Goal: Information Seeking & Learning: Learn about a topic

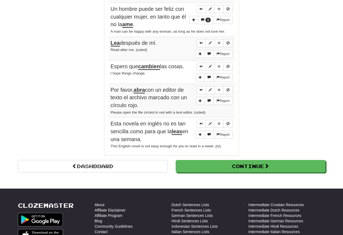
scroll to position [474, 0]
click at [87, 168] on link "Dashboard" at bounding box center [93, 166] width 150 height 12
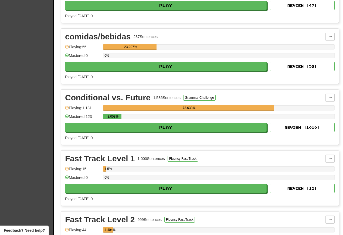
scroll to position [947, 0]
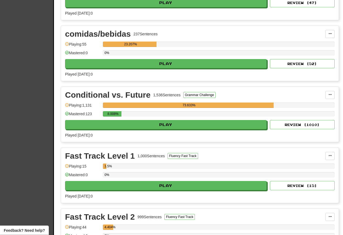
click at [98, 129] on button "Play" at bounding box center [166, 124] width 202 height 9
select select "**"
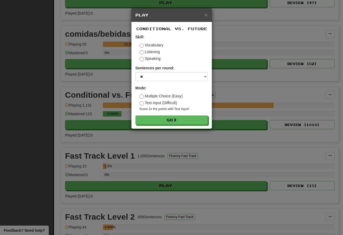
click at [149, 125] on button "Go" at bounding box center [171, 119] width 72 height 9
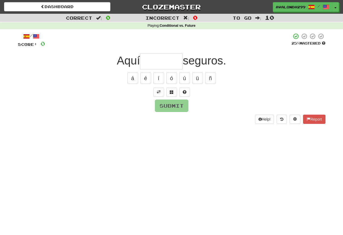
click at [157, 92] on span at bounding box center [159, 92] width 4 height 4
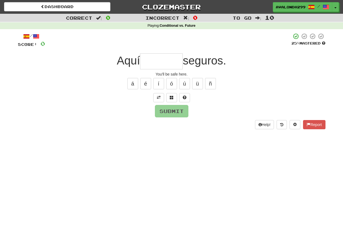
click at [146, 65] on input "text" at bounding box center [161, 61] width 43 height 16
click at [133, 85] on button "á" at bounding box center [132, 83] width 11 height 11
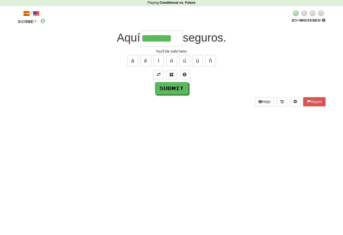
click at [164, 105] on button "Submit" at bounding box center [171, 111] width 33 height 12
type input "********"
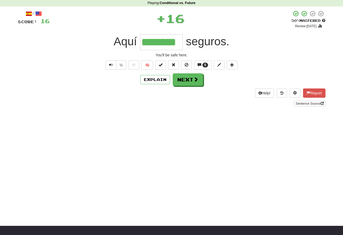
scroll to position [23, 0]
click at [107, 69] on button "Text-to-speech controls" at bounding box center [111, 64] width 11 height 9
click at [108, 70] on div "½" at bounding box center [115, 64] width 22 height 9
click at [110, 64] on span "Text-to-speech controls" at bounding box center [111, 65] width 4 height 4
click at [109, 64] on span "Text-to-speech controls" at bounding box center [111, 65] width 4 height 4
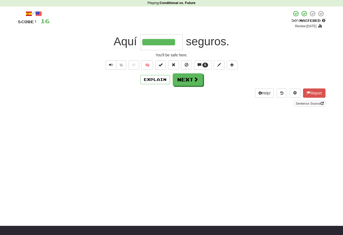
click at [109, 66] on span "Text-to-speech controls" at bounding box center [111, 65] width 4 height 4
click at [110, 64] on span "Text-to-speech controls" at bounding box center [111, 65] width 4 height 4
click at [114, 68] on button "Text-to-speech controls" at bounding box center [111, 64] width 11 height 9
click at [184, 81] on button "Next" at bounding box center [188, 79] width 30 height 12
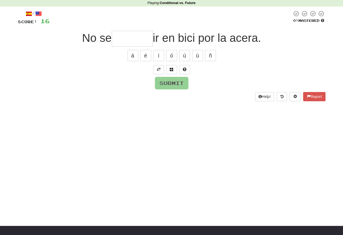
click at [158, 68] on span at bounding box center [159, 69] width 4 height 4
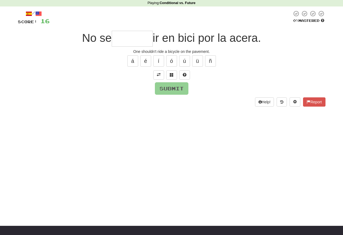
click at [119, 42] on input "text" at bounding box center [132, 39] width 41 height 16
type input "*"
click at [123, 43] on input "text" at bounding box center [132, 39] width 41 height 16
type input "*"
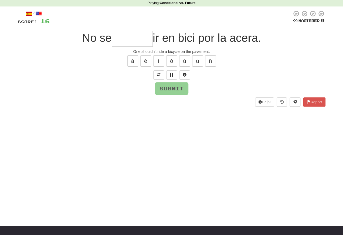
type input "*"
click at [172, 73] on span at bounding box center [172, 75] width 4 height 4
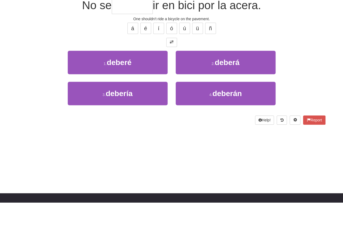
click at [112, 122] on span "debería" at bounding box center [119, 126] width 27 height 8
type input "*******"
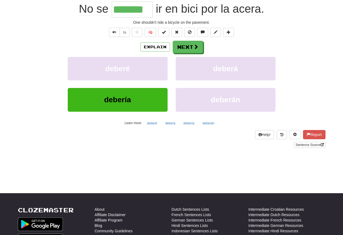
click at [111, 34] on button "Text-to-speech controls" at bounding box center [114, 32] width 11 height 9
click at [113, 34] on span "Text-to-speech controls" at bounding box center [115, 32] width 4 height 4
click at [115, 36] on button "Text-to-speech controls" at bounding box center [114, 32] width 11 height 9
click at [116, 37] on button "Text-to-speech controls" at bounding box center [114, 32] width 11 height 9
click at [113, 33] on span "Text-to-speech controls" at bounding box center [115, 32] width 4 height 4
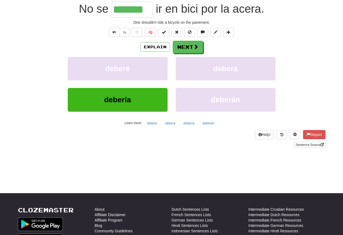
click at [115, 34] on span "Text-to-speech controls" at bounding box center [115, 32] width 4 height 4
click at [113, 32] on span "Text-to-speech controls" at bounding box center [115, 32] width 4 height 4
click at [115, 36] on button "Text-to-speech controls" at bounding box center [114, 32] width 11 height 9
click at [114, 34] on span "Text-to-speech controls" at bounding box center [115, 32] width 4 height 4
click at [113, 34] on span "Text-to-speech controls" at bounding box center [115, 32] width 4 height 4
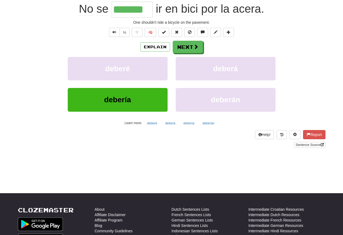
click at [186, 48] on button "Next" at bounding box center [188, 47] width 30 height 12
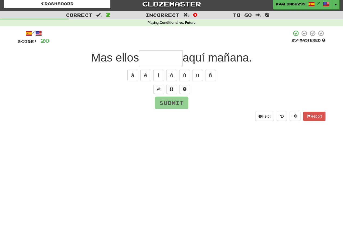
click at [155, 89] on button at bounding box center [158, 89] width 11 height 9
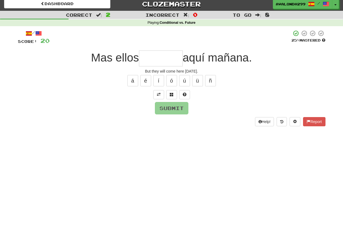
click at [149, 59] on input "text" at bounding box center [161, 58] width 44 height 16
click at [159, 83] on button "í" at bounding box center [158, 80] width 11 height 11
click at [159, 81] on button "í" at bounding box center [158, 80] width 11 height 11
click at [130, 83] on button "á" at bounding box center [132, 80] width 11 height 11
type input "*******"
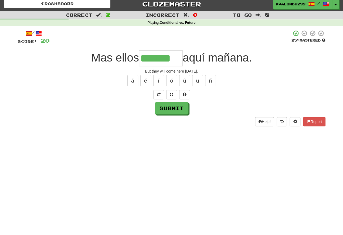
click at [162, 105] on button "Submit" at bounding box center [171, 108] width 33 height 12
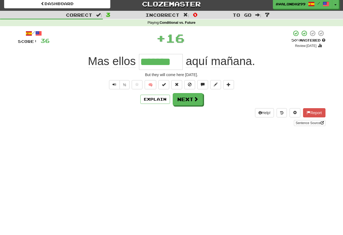
click at [113, 89] on button "Text-to-speech controls" at bounding box center [114, 84] width 11 height 9
click at [113, 86] on span "Text-to-speech controls" at bounding box center [115, 85] width 4 height 4
click at [114, 89] on button "Text-to-speech controls" at bounding box center [114, 84] width 11 height 9
click at [111, 83] on button "Text-to-speech controls" at bounding box center [114, 84] width 11 height 9
click at [115, 87] on button "Text-to-speech controls" at bounding box center [114, 84] width 11 height 9
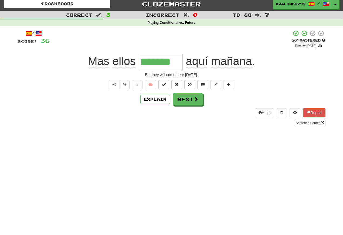
click at [115, 85] on span "Text-to-speech controls" at bounding box center [115, 85] width 4 height 4
click at [113, 86] on span "Text-to-speech controls" at bounding box center [115, 85] width 4 height 4
click at [189, 100] on button "Next" at bounding box center [188, 99] width 30 height 12
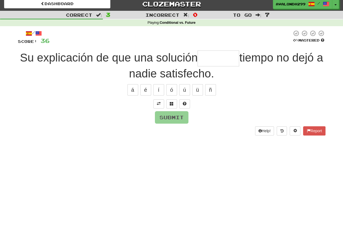
click at [157, 104] on span at bounding box center [159, 104] width 4 height 4
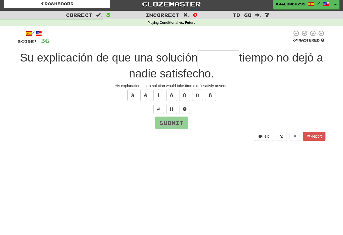
click at [215, 60] on input "text" at bounding box center [219, 58] width 42 height 16
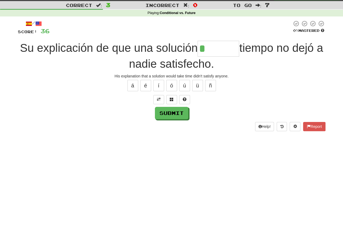
click at [171, 107] on span at bounding box center [172, 109] width 4 height 4
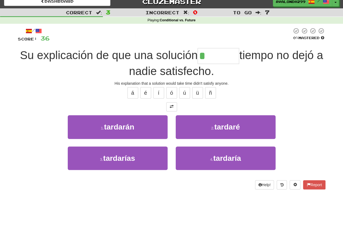
scroll to position [2, 0]
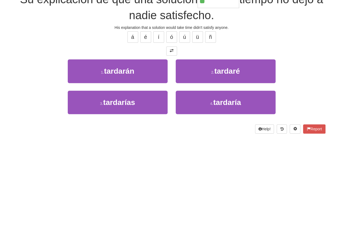
click at [202, 150] on button "4 . tardaría" at bounding box center [226, 161] width 100 height 23
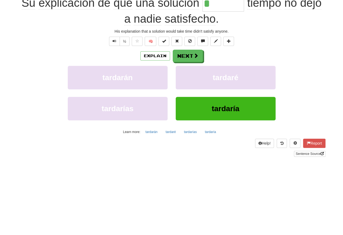
type input "********"
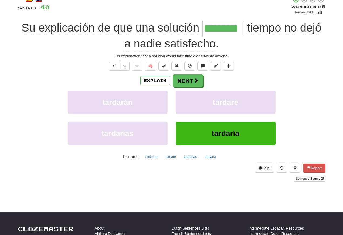
scroll to position [36, 0]
click at [113, 67] on span "Text-to-speech controls" at bounding box center [115, 66] width 4 height 4
click at [114, 67] on span "Text-to-speech controls" at bounding box center [115, 66] width 4 height 4
click at [115, 67] on span "Text-to-speech controls" at bounding box center [115, 66] width 4 height 4
click at [112, 68] on button "Text-to-speech controls" at bounding box center [114, 66] width 11 height 9
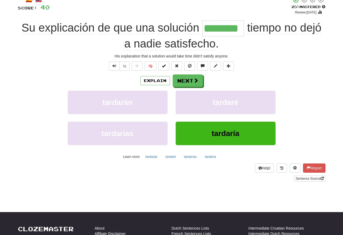
click at [116, 68] on button "Text-to-speech controls" at bounding box center [114, 66] width 11 height 9
click at [183, 82] on button "Next" at bounding box center [188, 80] width 30 height 12
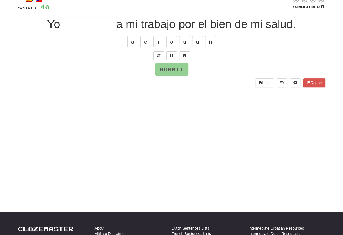
click at [157, 57] on button at bounding box center [158, 55] width 11 height 9
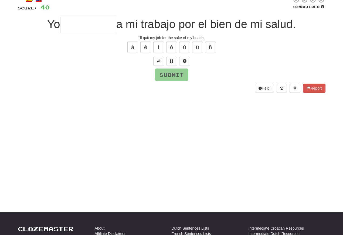
click at [70, 27] on input "text" at bounding box center [88, 25] width 56 height 16
click at [172, 64] on button at bounding box center [171, 61] width 11 height 9
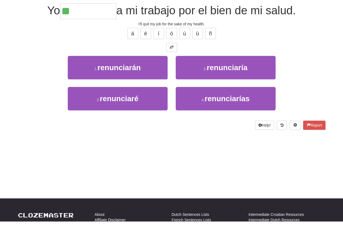
click at [106, 108] on span "renunciaré" at bounding box center [119, 112] width 39 height 8
type input "**********"
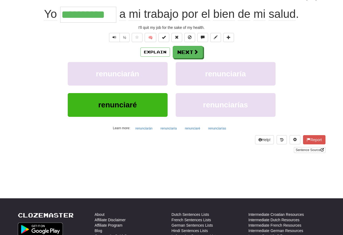
click at [113, 39] on span "Text-to-speech controls" at bounding box center [115, 37] width 4 height 4
click at [114, 39] on span "Text-to-speech controls" at bounding box center [115, 37] width 4 height 4
click at [115, 37] on span "Text-to-speech controls" at bounding box center [115, 37] width 4 height 4
click at [115, 38] on span "Text-to-speech controls" at bounding box center [115, 37] width 4 height 4
click at [115, 37] on span "Text-to-speech controls" at bounding box center [115, 37] width 4 height 4
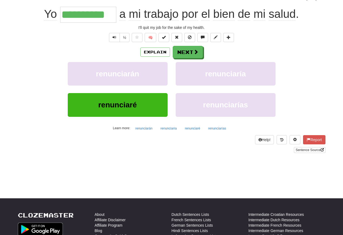
click at [115, 39] on span "Text-to-speech controls" at bounding box center [115, 37] width 4 height 4
click at [111, 36] on button "Text-to-speech controls" at bounding box center [114, 37] width 11 height 9
click at [114, 36] on span "Text-to-speech controls" at bounding box center [115, 37] width 4 height 4
click at [116, 39] on button "Text-to-speech controls" at bounding box center [114, 37] width 11 height 9
click at [114, 35] on span "Text-to-speech controls" at bounding box center [115, 37] width 4 height 4
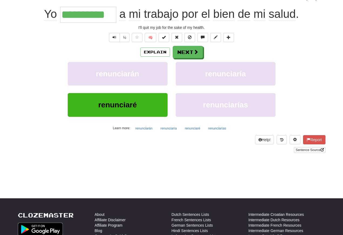
click at [116, 39] on button "Text-to-speech controls" at bounding box center [114, 37] width 11 height 9
click at [114, 39] on span "Text-to-speech controls" at bounding box center [115, 37] width 4 height 4
click at [117, 40] on button "Text-to-speech controls" at bounding box center [114, 37] width 11 height 9
click at [115, 37] on span "Text-to-speech controls" at bounding box center [115, 37] width 4 height 4
click at [117, 41] on button "Text-to-speech controls" at bounding box center [114, 37] width 11 height 9
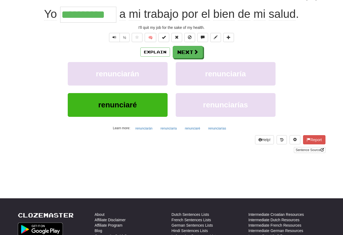
click at [185, 55] on button "Next" at bounding box center [188, 52] width 30 height 12
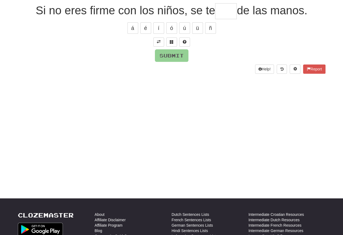
click at [156, 44] on button at bounding box center [158, 42] width 11 height 9
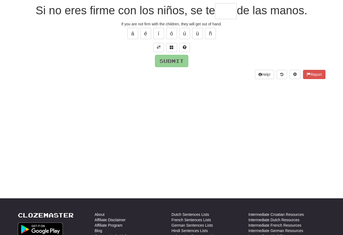
click at [226, 17] on input "text" at bounding box center [226, 11] width 22 height 16
type input "*"
click at [173, 46] on span at bounding box center [172, 47] width 4 height 4
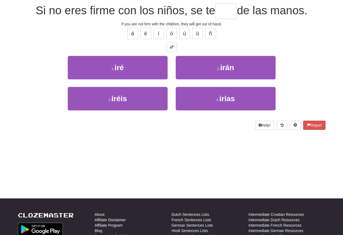
click at [189, 67] on button "2 . irán" at bounding box center [226, 67] width 100 height 23
type input "****"
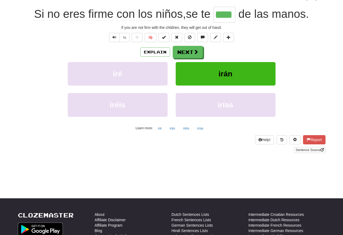
click at [116, 40] on button "Text-to-speech controls" at bounding box center [114, 37] width 11 height 9
click at [113, 38] on span "Text-to-speech controls" at bounding box center [115, 37] width 4 height 4
click at [117, 40] on button "Text-to-speech controls" at bounding box center [114, 37] width 11 height 9
click at [113, 39] on span "Text-to-speech controls" at bounding box center [115, 37] width 4 height 4
click at [114, 41] on button "Text-to-speech controls" at bounding box center [114, 37] width 11 height 9
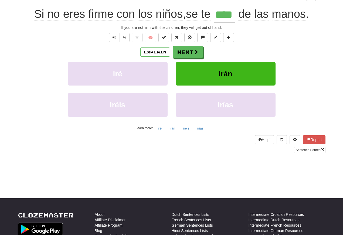
click at [118, 40] on button "Text-to-speech controls" at bounding box center [114, 37] width 11 height 9
click at [115, 38] on span "Text-to-speech controls" at bounding box center [115, 37] width 4 height 4
click at [116, 40] on button "Text-to-speech controls" at bounding box center [114, 37] width 11 height 9
click at [118, 39] on button "Text-to-speech controls" at bounding box center [114, 37] width 11 height 9
click at [186, 52] on button "Next" at bounding box center [188, 52] width 30 height 12
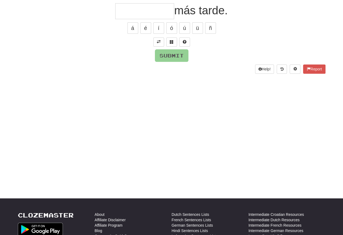
click at [157, 41] on span at bounding box center [159, 42] width 4 height 4
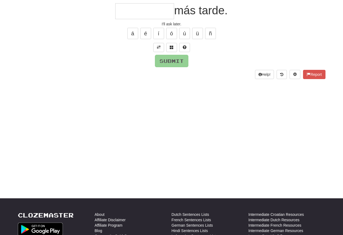
click at [158, 48] on span at bounding box center [159, 47] width 4 height 4
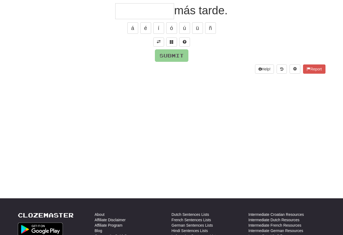
click at [158, 41] on span at bounding box center [159, 42] width 4 height 4
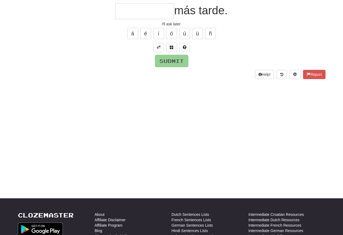
click at [121, 14] on input "text" at bounding box center [144, 11] width 59 height 16
click at [147, 39] on button "é" at bounding box center [145, 33] width 11 height 11
click at [167, 62] on button "Submit" at bounding box center [171, 61] width 33 height 12
type input "**********"
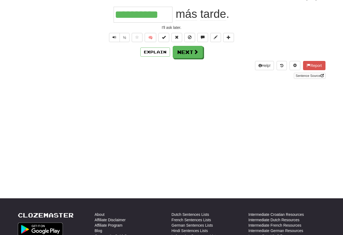
click at [110, 37] on button "Text-to-speech controls" at bounding box center [114, 37] width 11 height 9
click at [112, 40] on button "Text-to-speech controls" at bounding box center [114, 37] width 11 height 9
click at [114, 36] on span "Text-to-speech controls" at bounding box center [115, 37] width 4 height 4
click at [114, 41] on button "Text-to-speech controls" at bounding box center [114, 37] width 11 height 9
click at [113, 39] on span "Text-to-speech controls" at bounding box center [115, 37] width 4 height 4
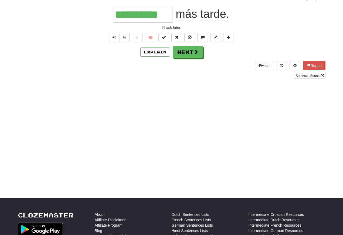
click at [184, 55] on button "Next" at bounding box center [188, 52] width 30 height 12
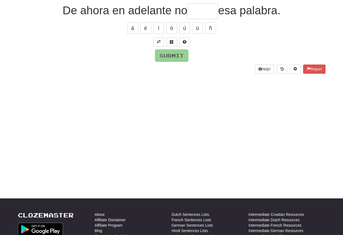
click at [155, 41] on button at bounding box center [158, 42] width 11 height 9
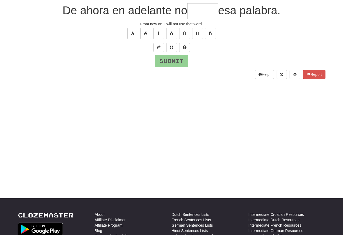
click at [193, 10] on input "text" at bounding box center [202, 11] width 31 height 16
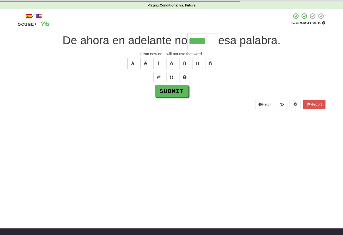
scroll to position [20, 0]
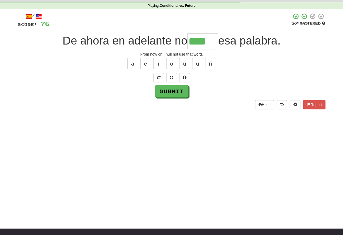
click at [148, 65] on button "é" at bounding box center [145, 63] width 11 height 11
type input "*****"
click at [167, 90] on button "Submit" at bounding box center [171, 91] width 33 height 12
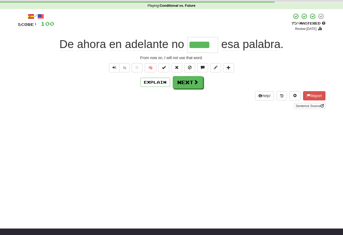
click at [114, 69] on span "Text-to-speech controls" at bounding box center [115, 68] width 4 height 4
click at [115, 68] on span "Text-to-speech controls" at bounding box center [115, 68] width 4 height 4
click at [114, 70] on button "Text-to-speech controls" at bounding box center [114, 67] width 11 height 9
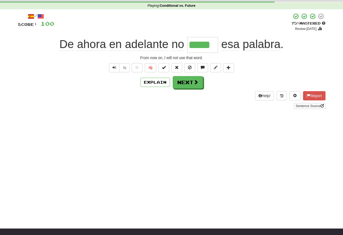
click at [113, 67] on span "Text-to-speech controls" at bounding box center [115, 68] width 4 height 4
click at [115, 69] on span "Text-to-speech controls" at bounding box center [115, 68] width 4 height 4
click at [116, 70] on button "Text-to-speech controls" at bounding box center [114, 67] width 11 height 9
click at [113, 68] on span "Text-to-speech controls" at bounding box center [115, 68] width 4 height 4
click at [186, 85] on button "Next" at bounding box center [188, 82] width 30 height 12
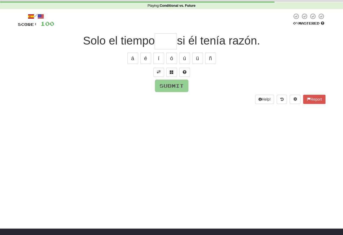
click at [156, 71] on button at bounding box center [158, 72] width 11 height 9
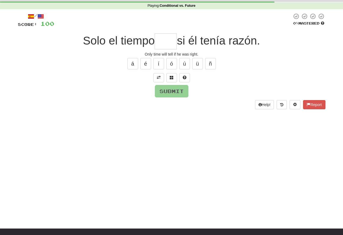
click at [162, 45] on input "text" at bounding box center [166, 41] width 22 height 16
click at [131, 68] on button "á" at bounding box center [132, 63] width 11 height 11
type input "****"
click at [163, 92] on button "Submit" at bounding box center [171, 91] width 33 height 12
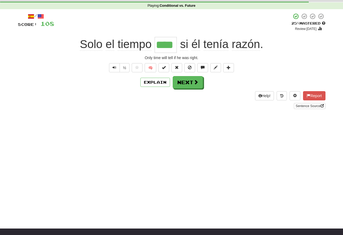
click at [109, 72] on button "Text-to-speech controls" at bounding box center [114, 67] width 11 height 9
click at [114, 69] on span "Text-to-speech controls" at bounding box center [115, 68] width 4 height 4
click at [110, 66] on button "Text-to-speech controls" at bounding box center [114, 67] width 11 height 9
click at [113, 67] on span "Text-to-speech controls" at bounding box center [115, 68] width 4 height 4
click at [111, 69] on button "Text-to-speech controls" at bounding box center [114, 67] width 11 height 9
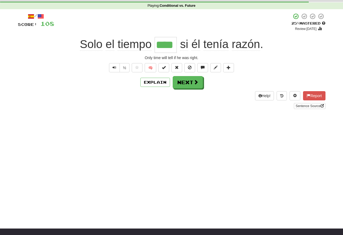
click at [114, 69] on span "Text-to-speech controls" at bounding box center [115, 68] width 4 height 4
click at [114, 66] on span "Text-to-speech controls" at bounding box center [115, 68] width 4 height 4
click at [115, 71] on button "Text-to-speech controls" at bounding box center [114, 67] width 11 height 9
click at [114, 67] on span "Text-to-speech controls" at bounding box center [115, 68] width 4 height 4
click at [183, 87] on button "Next" at bounding box center [188, 82] width 30 height 12
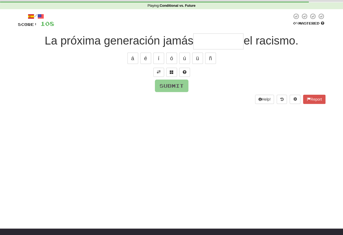
click at [154, 72] on button at bounding box center [158, 72] width 11 height 9
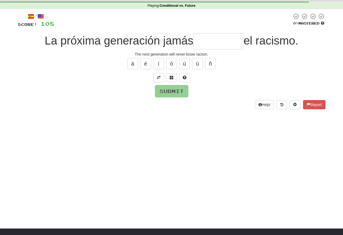
click at [201, 45] on input "text" at bounding box center [218, 41] width 50 height 16
click at [131, 63] on button "á" at bounding box center [132, 63] width 11 height 11
type input "********"
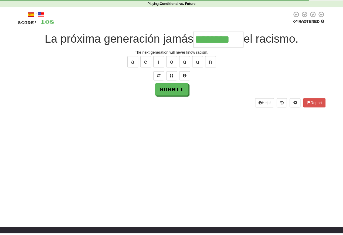
click at [169, 90] on button "Submit" at bounding box center [171, 91] width 33 height 12
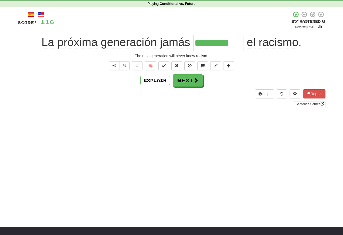
click at [114, 67] on span "Text-to-speech controls" at bounding box center [115, 66] width 4 height 4
click at [115, 65] on span "Text-to-speech controls" at bounding box center [115, 66] width 4 height 4
click at [115, 67] on span "Text-to-speech controls" at bounding box center [115, 66] width 4 height 4
click at [116, 64] on button "Text-to-speech controls" at bounding box center [114, 65] width 11 height 9
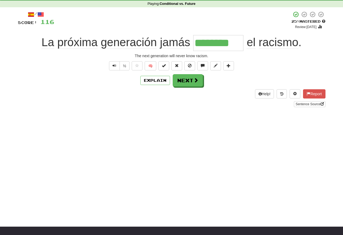
click at [117, 67] on button "Text-to-speech controls" at bounding box center [114, 65] width 11 height 9
click at [117, 66] on button "Text-to-speech controls" at bounding box center [114, 65] width 11 height 9
click at [114, 63] on button "Text-to-speech controls" at bounding box center [114, 65] width 11 height 9
click at [186, 82] on button "Next" at bounding box center [188, 80] width 30 height 12
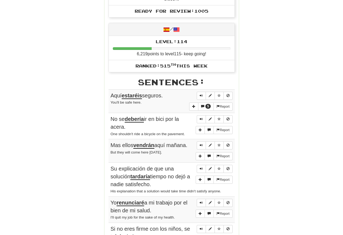
click at [200, 94] on span "Sentence controls" at bounding box center [201, 95] width 3 height 3
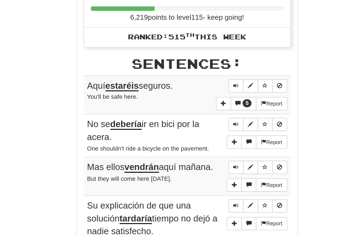
click at [200, 90] on span "Sentence controls" at bounding box center [201, 91] width 3 height 3
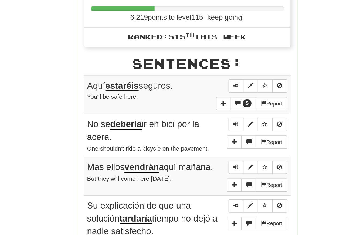
click at [200, 90] on span "Sentence controls" at bounding box center [201, 91] width 3 height 3
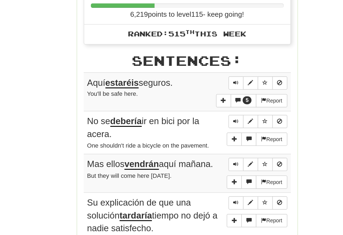
click at [200, 90] on span "Sentence controls" at bounding box center [201, 91] width 3 height 3
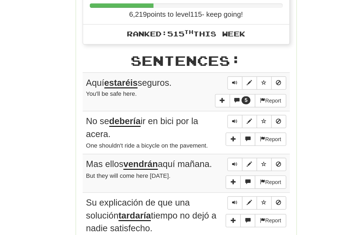
click at [197, 88] on button "Sentence controls" at bounding box center [201, 92] width 9 height 8
click at [200, 90] on span "Sentence controls" at bounding box center [201, 91] width 3 height 3
click at [197, 88] on button "Sentence controls" at bounding box center [201, 92] width 9 height 8
click at [200, 90] on span "Sentence controls" at bounding box center [201, 91] width 3 height 3
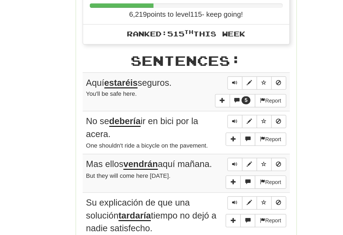
click at [200, 90] on span "Sentence controls" at bounding box center [201, 91] width 3 height 3
click at [197, 88] on button "Sentence controls" at bounding box center [201, 92] width 9 height 8
click at [200, 90] on span "Sentence controls" at bounding box center [201, 91] width 3 height 3
click at [197, 88] on button "Sentence controls" at bounding box center [201, 92] width 9 height 8
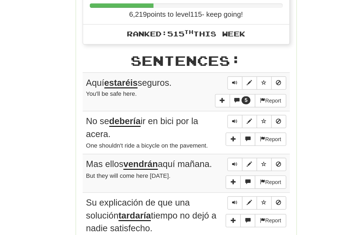
click at [200, 90] on span "Sentence controls" at bounding box center [201, 91] width 3 height 3
click at [200, 114] on span "Sentence controls" at bounding box center [201, 115] width 3 height 3
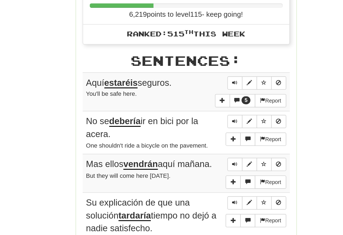
click at [197, 111] on button "Sentence controls" at bounding box center [201, 115] width 9 height 8
click at [200, 114] on span "Sentence controls" at bounding box center [201, 115] width 3 height 3
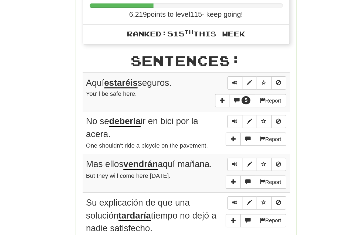
click at [200, 114] on span "Sentence controls" at bounding box center [201, 115] width 3 height 3
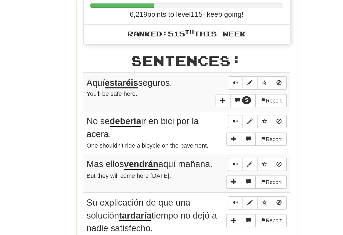
click at [200, 114] on span "Sentence controls" at bounding box center [201, 115] width 3 height 3
click at [197, 111] on button "Sentence controls" at bounding box center [201, 115] width 9 height 8
click at [200, 114] on span "Sentence controls" at bounding box center [201, 115] width 3 height 3
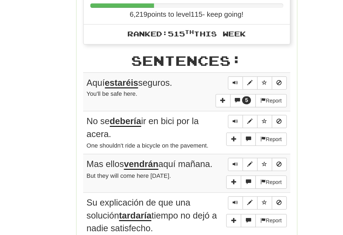
click at [200, 140] on span "Sentence controls" at bounding box center [201, 141] width 3 height 3
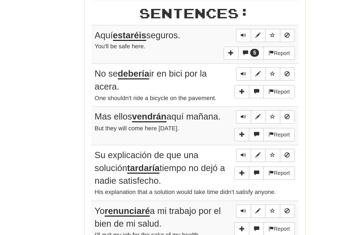
click at [200, 140] on span "Sentence controls" at bounding box center [201, 141] width 3 height 3
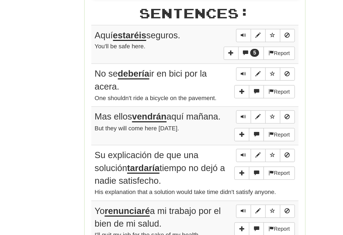
click at [200, 140] on span "Sentence controls" at bounding box center [201, 141] width 3 height 3
click at [200, 163] on span "Sentence controls" at bounding box center [201, 164] width 3 height 3
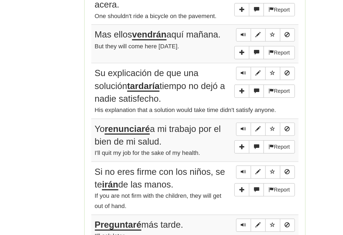
scroll to position [270, 0]
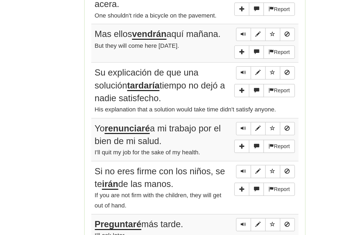
click at [200, 128] on span "Sentence controls" at bounding box center [201, 129] width 3 height 3
click at [200, 105] on span "Sentence controls" at bounding box center [201, 106] width 3 height 3
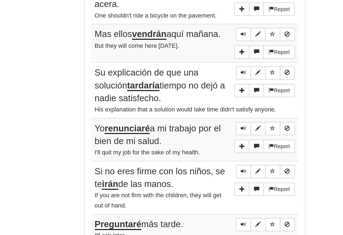
click at [197, 126] on button "Sentence controls" at bounding box center [201, 130] width 9 height 8
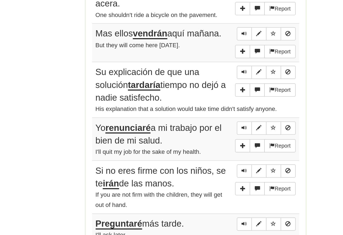
click at [197, 126] on button "Sentence controls" at bounding box center [201, 130] width 9 height 8
click at [200, 128] on span "Sentence controls" at bounding box center [201, 129] width 3 height 3
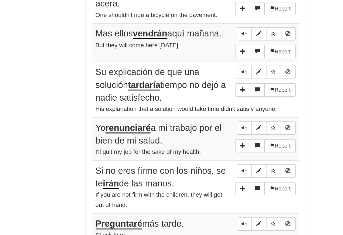
click at [197, 126] on button "Sentence controls" at bounding box center [201, 130] width 9 height 8
click at [200, 128] on span "Sentence controls" at bounding box center [201, 129] width 3 height 3
click at [197, 126] on button "Sentence controls" at bounding box center [201, 130] width 9 height 8
click at [200, 128] on span "Sentence controls" at bounding box center [201, 129] width 3 height 3
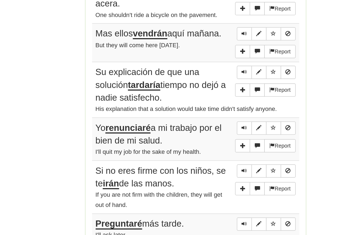
click at [200, 128] on span "Sentence controls" at bounding box center [201, 129] width 3 height 3
click at [197, 126] on button "Sentence controls" at bounding box center [201, 130] width 9 height 8
click at [200, 128] on span "Sentence controls" at bounding box center [201, 129] width 3 height 3
click at [200, 162] on span "Sentence controls" at bounding box center [201, 163] width 3 height 3
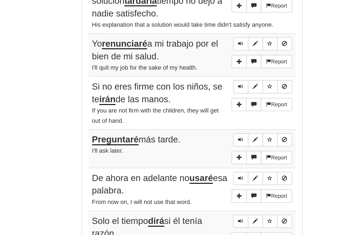
scroll to position [322, 0]
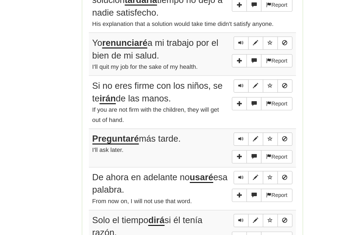
click at [200, 110] on span "Sentence controls" at bounding box center [201, 111] width 3 height 3
click at [197, 108] on button "Sentence controls" at bounding box center [201, 112] width 9 height 8
click at [200, 110] on span "Sentence controls" at bounding box center [201, 111] width 3 height 3
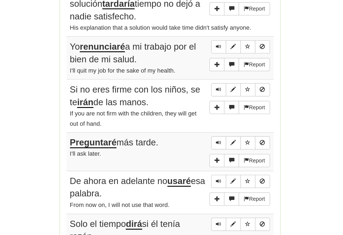
click at [200, 110] on span "Sentence controls" at bounding box center [201, 111] width 3 height 3
click at [200, 136] on span "Sentence controls" at bounding box center [201, 137] width 3 height 3
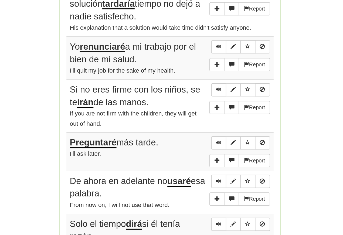
click at [200, 136] on span "Sentence controls" at bounding box center [201, 137] width 3 height 3
click at [197, 134] on button "Sentence controls" at bounding box center [201, 138] width 9 height 8
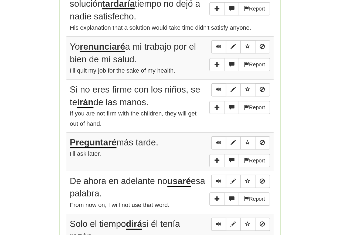
click at [200, 136] on span "Sentence controls" at bounding box center [201, 137] width 3 height 3
click at [200, 169] on span "Sentence controls" at bounding box center [201, 170] width 3 height 3
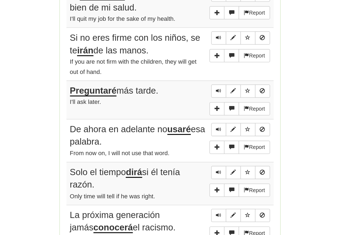
click at [200, 140] on span "Sentence controls" at bounding box center [201, 141] width 3 height 3
click at [200, 163] on span "Sentence controls" at bounding box center [201, 164] width 3 height 3
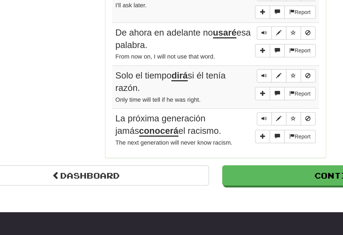
scroll to position [410, 0]
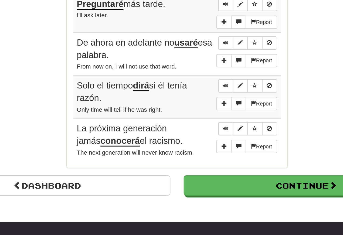
click at [200, 104] on span "Sentence controls" at bounding box center [201, 105] width 3 height 3
click at [197, 102] on button "Sentence controls" at bounding box center [201, 106] width 9 height 8
click at [197, 128] on button "Sentence controls" at bounding box center [201, 132] width 9 height 8
click at [200, 130] on span "Sentence controls" at bounding box center [201, 131] width 3 height 3
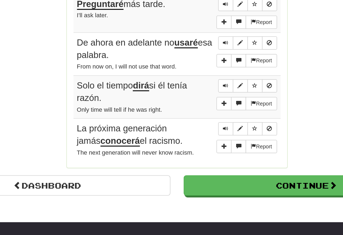
click at [200, 130] on span "Sentence controls" at bounding box center [201, 131] width 3 height 3
click at [197, 128] on button "Sentence controls" at bounding box center [201, 132] width 9 height 8
click at [200, 130] on span "Sentence controls" at bounding box center [201, 131] width 3 height 3
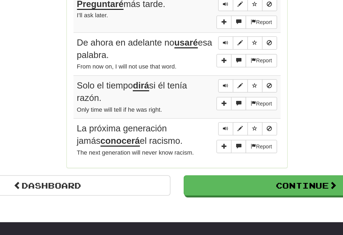
click at [197, 128] on button "Sentence controls" at bounding box center [201, 132] width 9 height 8
click at [200, 130] on span "Sentence controls" at bounding box center [201, 131] width 3 height 3
click at [200, 156] on span "Sentence controls" at bounding box center [201, 157] width 3 height 3
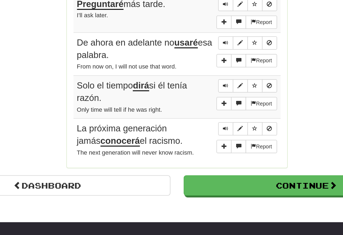
click at [200, 156] on span "Sentence controls" at bounding box center [201, 157] width 3 height 3
click at [68, 186] on link "Dashboard" at bounding box center [93, 192] width 150 height 12
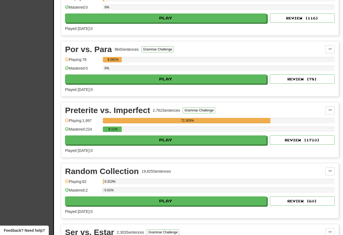
scroll to position [1785, 0]
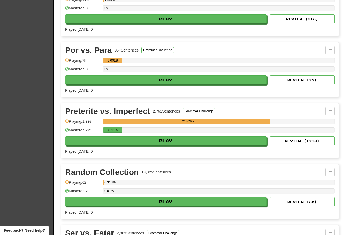
click at [114, 145] on button "Play" at bounding box center [166, 140] width 202 height 9
select select "**"
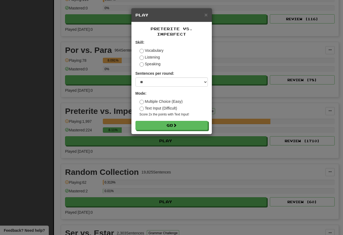
click at [106, 147] on div "× Play Preterite vs. Imperfect Skill: Vocabulary Listening Speaking Sentences p…" at bounding box center [171, 117] width 343 height 235
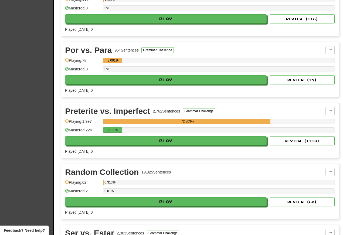
click at [104, 144] on button "Play" at bounding box center [166, 140] width 202 height 9
select select "**"
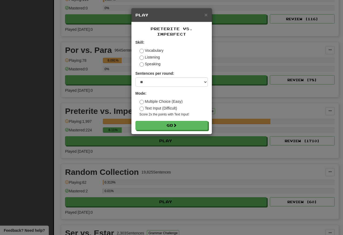
click at [154, 130] on button "Go" at bounding box center [171, 125] width 72 height 9
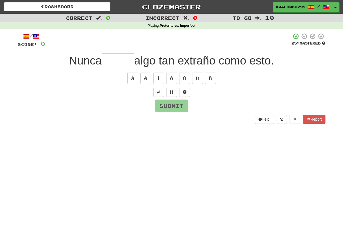
click at [159, 91] on span at bounding box center [159, 92] width 4 height 4
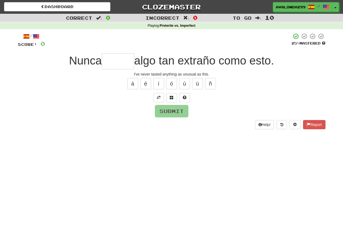
click at [109, 63] on input "text" at bounding box center [118, 61] width 32 height 16
click at [170, 84] on button "ó" at bounding box center [171, 83] width 11 height 11
click at [146, 83] on button "é" at bounding box center [145, 83] width 11 height 11
type input "*****"
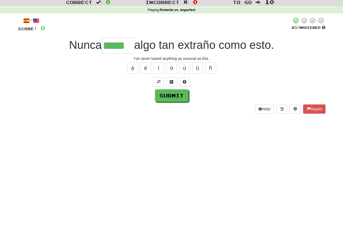
click at [170, 105] on button "Submit" at bounding box center [171, 111] width 33 height 12
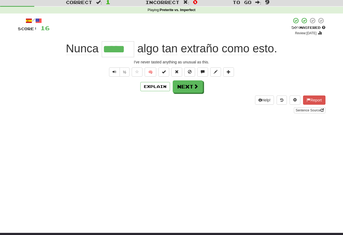
click at [114, 76] on button "Text-to-speech controls" at bounding box center [114, 71] width 11 height 9
click at [113, 75] on button "Text-to-speech controls" at bounding box center [114, 71] width 11 height 9
click at [114, 76] on button "Text-to-speech controls" at bounding box center [114, 71] width 11 height 9
click at [117, 76] on button "Text-to-speech controls" at bounding box center [114, 71] width 11 height 9
click at [114, 72] on span "Text-to-speech controls" at bounding box center [115, 72] width 4 height 4
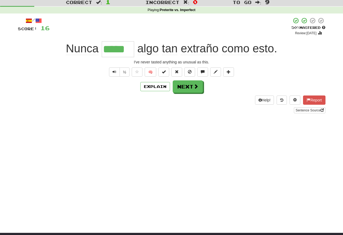
click at [115, 74] on span "Text-to-speech controls" at bounding box center [115, 72] width 4 height 4
click at [114, 72] on span "Text-to-speech controls" at bounding box center [115, 72] width 4 height 4
click at [114, 73] on span "Text-to-speech controls" at bounding box center [115, 72] width 4 height 4
click at [114, 71] on span "Text-to-speech controls" at bounding box center [115, 72] width 4 height 4
click at [185, 87] on button "Next" at bounding box center [188, 86] width 30 height 12
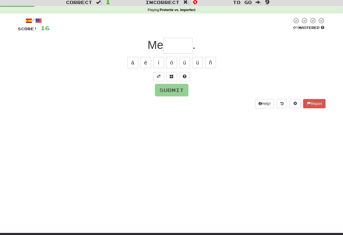
click at [157, 76] on span at bounding box center [159, 76] width 4 height 4
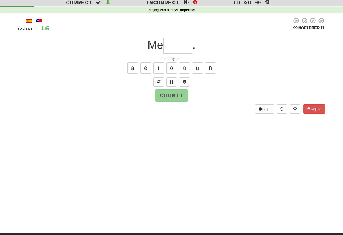
click at [171, 45] on input "text" at bounding box center [177, 46] width 29 height 16
click at [144, 68] on button "é" at bounding box center [145, 67] width 11 height 11
type input "*****"
click at [165, 96] on button "Submit" at bounding box center [171, 95] width 33 height 12
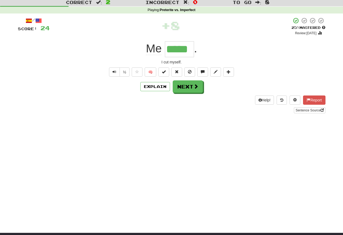
click at [113, 74] on span "Text-to-speech controls" at bounding box center [115, 72] width 4 height 4
click at [112, 76] on button "Text-to-speech controls" at bounding box center [114, 71] width 11 height 9
click at [116, 74] on button "Text-to-speech controls" at bounding box center [114, 71] width 11 height 9
click at [113, 72] on span "Text-to-speech controls" at bounding box center [115, 72] width 4 height 4
click at [116, 71] on button "Text-to-speech controls" at bounding box center [114, 71] width 11 height 9
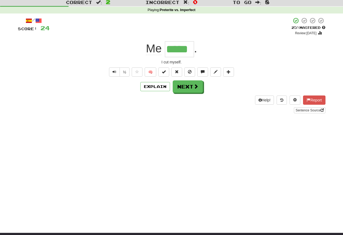
click at [113, 72] on span "Text-to-speech controls" at bounding box center [115, 72] width 4 height 4
click at [113, 73] on span "Text-to-speech controls" at bounding box center [115, 72] width 4 height 4
click at [182, 88] on button "Next" at bounding box center [188, 86] width 30 height 12
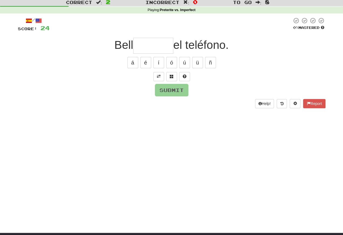
click at [159, 78] on span at bounding box center [159, 76] width 4 height 4
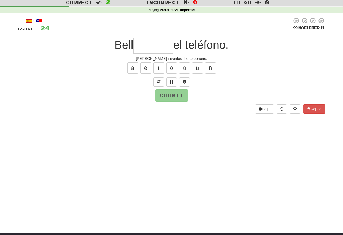
click at [135, 46] on input "text" at bounding box center [153, 46] width 40 height 16
click at [171, 73] on button "ó" at bounding box center [171, 67] width 11 height 11
type input "*******"
click at [162, 96] on button "Submit" at bounding box center [171, 95] width 33 height 12
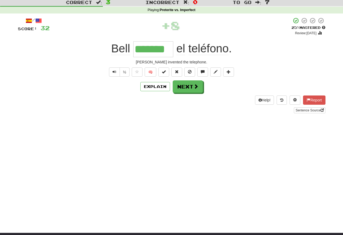
click at [113, 74] on span "Text-to-speech controls" at bounding box center [115, 72] width 4 height 4
click at [114, 73] on span "Text-to-speech controls" at bounding box center [115, 72] width 4 height 4
click at [113, 73] on span "Text-to-speech controls" at bounding box center [115, 72] width 4 height 4
click at [116, 75] on button "Text-to-speech controls" at bounding box center [114, 71] width 11 height 9
click at [114, 73] on span "Text-to-speech controls" at bounding box center [115, 72] width 4 height 4
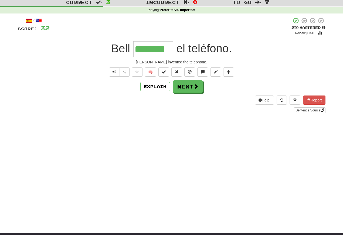
click at [115, 74] on span "Text-to-speech controls" at bounding box center [115, 72] width 4 height 4
click at [181, 90] on button "Next" at bounding box center [188, 86] width 30 height 12
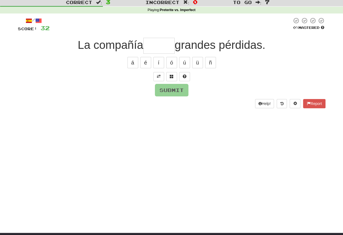
click at [158, 79] on button at bounding box center [158, 76] width 11 height 9
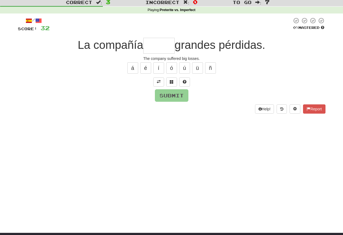
click at [152, 49] on input "text" at bounding box center [158, 46] width 31 height 16
click at [169, 69] on button "ó" at bounding box center [171, 67] width 11 height 11
type input "******"
click at [165, 97] on button "Submit" at bounding box center [171, 95] width 33 height 12
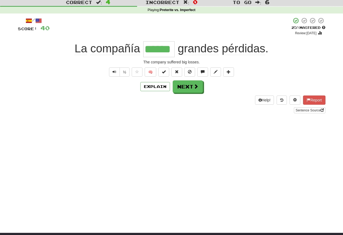
click at [114, 75] on button "Text-to-speech controls" at bounding box center [114, 71] width 11 height 9
click at [114, 76] on button "Text-to-speech controls" at bounding box center [114, 71] width 11 height 9
click at [112, 75] on button "Text-to-speech controls" at bounding box center [114, 71] width 11 height 9
click at [116, 77] on button "Text-to-speech controls" at bounding box center [114, 71] width 11 height 9
click at [113, 74] on span "Text-to-speech controls" at bounding box center [115, 72] width 4 height 4
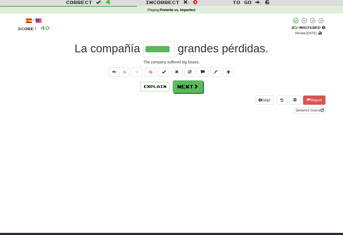
click at [114, 76] on button "Text-to-speech controls" at bounding box center [114, 71] width 11 height 9
click at [113, 72] on span "Text-to-speech controls" at bounding box center [115, 72] width 4 height 4
click at [114, 75] on button "Text-to-speech controls" at bounding box center [114, 71] width 11 height 9
click at [113, 74] on span "Text-to-speech controls" at bounding box center [115, 72] width 4 height 4
click at [116, 76] on button "Text-to-speech controls" at bounding box center [114, 71] width 11 height 9
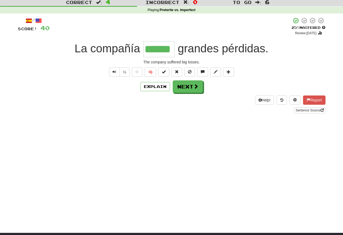
click at [117, 72] on button "Text-to-speech controls" at bounding box center [114, 71] width 11 height 9
click at [182, 88] on button "Next" at bounding box center [188, 86] width 30 height 12
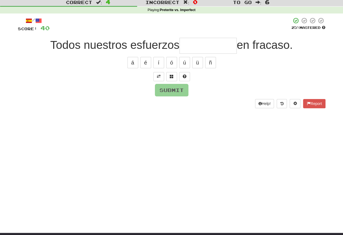
click at [155, 78] on button at bounding box center [158, 76] width 11 height 9
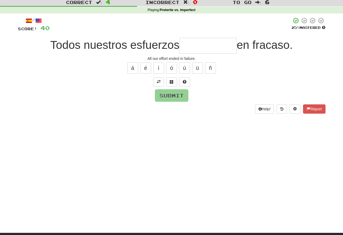
click at [185, 52] on input "text" at bounding box center [207, 46] width 57 height 16
type input "**********"
click at [163, 97] on button "Submit" at bounding box center [171, 95] width 33 height 12
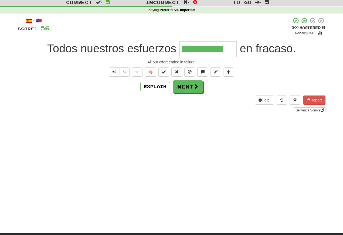
click at [111, 75] on button "Text-to-speech controls" at bounding box center [114, 71] width 11 height 9
click at [114, 76] on button "Text-to-speech controls" at bounding box center [114, 71] width 11 height 9
click at [115, 73] on span "Text-to-speech controls" at bounding box center [115, 72] width 4 height 4
click at [117, 76] on button "Text-to-speech controls" at bounding box center [114, 71] width 11 height 9
click at [113, 74] on span "Text-to-speech controls" at bounding box center [115, 72] width 4 height 4
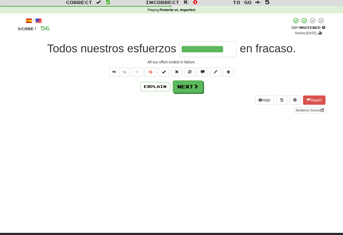
click at [117, 76] on button "Text-to-speech controls" at bounding box center [114, 71] width 11 height 9
click at [115, 74] on span "Text-to-speech controls" at bounding box center [115, 72] width 4 height 4
click at [114, 75] on button "Text-to-speech controls" at bounding box center [114, 71] width 11 height 9
click at [113, 74] on span "Text-to-speech controls" at bounding box center [115, 72] width 4 height 4
click at [114, 77] on button "Text-to-speech controls" at bounding box center [114, 71] width 11 height 9
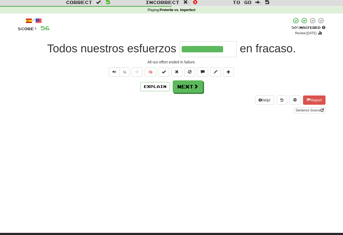
click at [186, 89] on button "Next" at bounding box center [188, 86] width 30 height 12
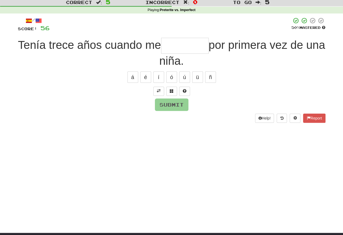
click at [157, 91] on span at bounding box center [159, 91] width 4 height 4
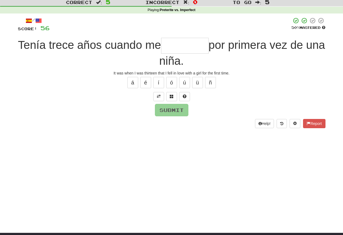
click at [179, 48] on input "text" at bounding box center [184, 46] width 47 height 16
click at [169, 81] on button "ó" at bounding box center [171, 82] width 11 height 11
click at [147, 86] on button "é" at bounding box center [145, 82] width 11 height 11
type input "*******"
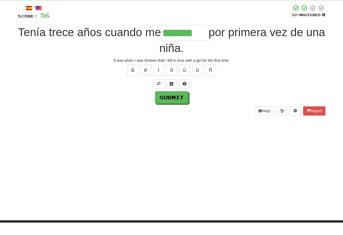
click at [168, 104] on button "Submit" at bounding box center [171, 110] width 33 height 12
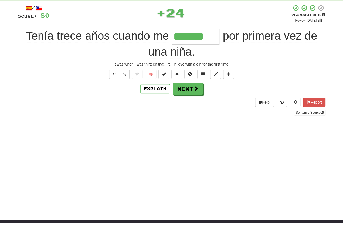
scroll to position [28, 0]
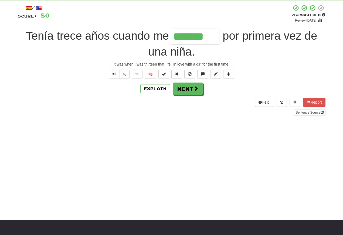
click at [114, 76] on span "Text-to-speech controls" at bounding box center [115, 74] width 4 height 4
click at [114, 75] on span "Text-to-speech controls" at bounding box center [115, 74] width 4 height 4
click at [116, 78] on button "Text-to-speech controls" at bounding box center [114, 74] width 11 height 9
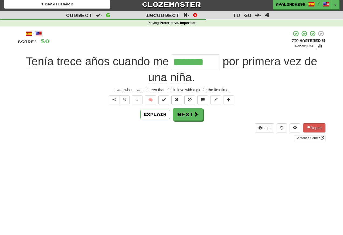
scroll to position [3, 0]
click at [183, 115] on button "Next" at bounding box center [188, 114] width 30 height 12
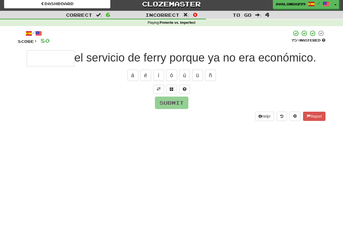
scroll to position [3, 0]
click at [156, 88] on button at bounding box center [158, 89] width 11 height 9
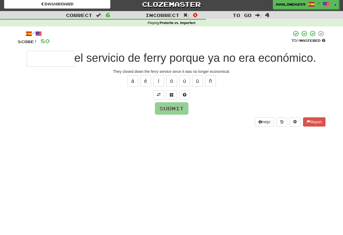
click at [48, 64] on input "text" at bounding box center [50, 59] width 47 height 16
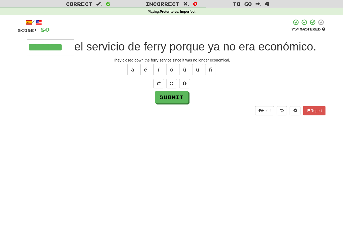
click at [170, 102] on button "Submit" at bounding box center [171, 108] width 33 height 12
type input "********"
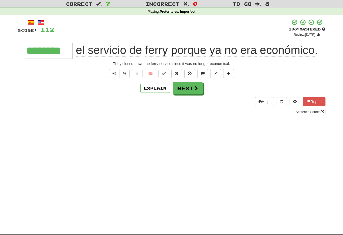
click at [117, 75] on button "Text-to-speech controls" at bounding box center [114, 73] width 11 height 9
click at [116, 76] on button "Text-to-speech controls" at bounding box center [114, 73] width 11 height 9
click at [114, 75] on span "Text-to-speech controls" at bounding box center [115, 74] width 4 height 4
click at [114, 74] on span "Text-to-speech controls" at bounding box center [115, 74] width 4 height 4
click at [116, 75] on button "Text-to-speech controls" at bounding box center [114, 73] width 11 height 9
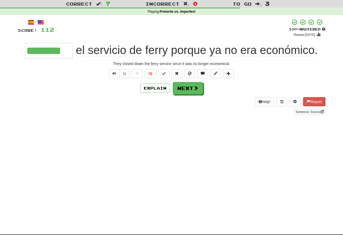
click at [113, 75] on span "Text-to-speech controls" at bounding box center [115, 74] width 4 height 4
click at [115, 77] on button "Text-to-speech controls" at bounding box center [114, 73] width 11 height 9
click at [113, 74] on span "Text-to-speech controls" at bounding box center [115, 74] width 4 height 4
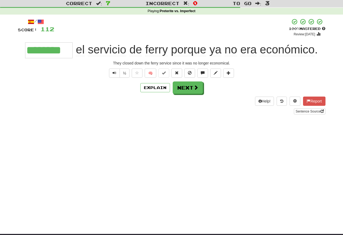
scroll to position [15, 0]
click at [114, 75] on span "Text-to-speech controls" at bounding box center [115, 73] width 4 height 4
click at [114, 74] on span "Text-to-speech controls" at bounding box center [115, 73] width 4 height 4
click at [183, 93] on button "Next" at bounding box center [188, 87] width 30 height 12
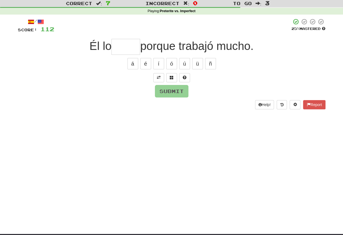
click at [156, 75] on button at bounding box center [158, 77] width 11 height 9
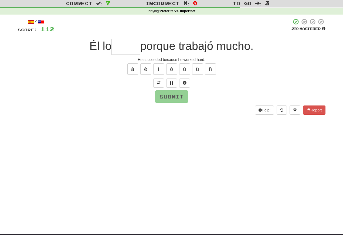
click at [117, 49] on input "text" at bounding box center [125, 47] width 29 height 16
type input "*"
click at [168, 83] on button at bounding box center [171, 83] width 11 height 9
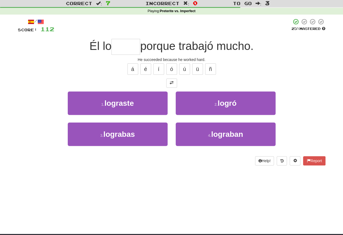
click at [196, 104] on button "2 . logró" at bounding box center [226, 102] width 100 height 23
type input "*****"
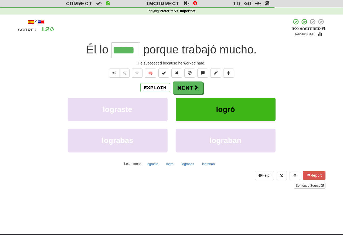
click at [111, 74] on button "Text-to-speech controls" at bounding box center [114, 73] width 11 height 9
click at [114, 74] on span "Text-to-speech controls" at bounding box center [115, 73] width 4 height 4
click at [115, 76] on button "Text-to-speech controls" at bounding box center [114, 73] width 11 height 9
click at [114, 73] on span "Text-to-speech controls" at bounding box center [115, 73] width 4 height 4
click at [115, 74] on span "Text-to-speech controls" at bounding box center [115, 73] width 4 height 4
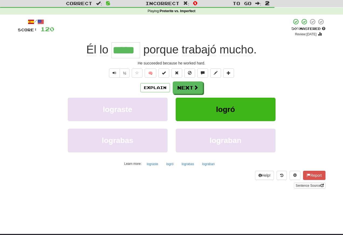
click at [116, 76] on button "Text-to-speech controls" at bounding box center [114, 73] width 11 height 9
click at [116, 74] on button "Text-to-speech controls" at bounding box center [114, 73] width 11 height 9
click at [113, 76] on button "Text-to-speech controls" at bounding box center [114, 73] width 11 height 9
click at [183, 90] on button "Next" at bounding box center [188, 87] width 30 height 12
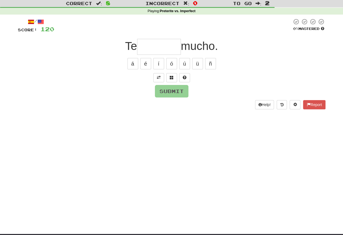
click at [158, 81] on button at bounding box center [158, 77] width 11 height 9
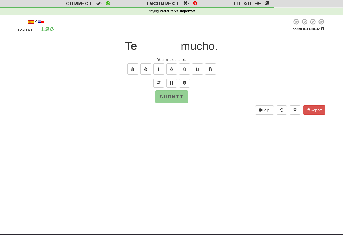
click at [142, 51] on input "text" at bounding box center [159, 47] width 44 height 16
click at [136, 72] on button "á" at bounding box center [132, 68] width 11 height 11
click at [175, 72] on button "ó" at bounding box center [171, 68] width 11 height 11
type input "********"
click at [169, 96] on button "Submit" at bounding box center [171, 96] width 33 height 12
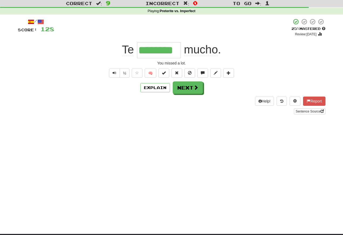
click at [113, 77] on button "Text-to-speech controls" at bounding box center [114, 73] width 11 height 9
click at [114, 74] on span "Text-to-speech controls" at bounding box center [115, 73] width 4 height 4
click at [115, 74] on span "Text-to-speech controls" at bounding box center [115, 73] width 4 height 4
click at [113, 74] on span "Text-to-speech controls" at bounding box center [115, 73] width 4 height 4
click at [115, 75] on span "Text-to-speech controls" at bounding box center [115, 73] width 4 height 4
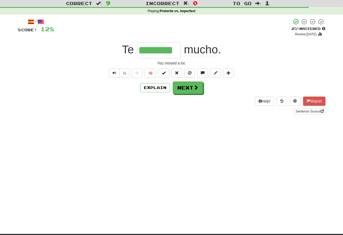
click at [118, 74] on button "Text-to-speech controls" at bounding box center [114, 73] width 11 height 9
click at [115, 74] on span "Text-to-speech controls" at bounding box center [115, 73] width 4 height 4
click at [111, 75] on button "Text-to-speech controls" at bounding box center [114, 73] width 11 height 9
click at [115, 75] on span "Text-to-speech controls" at bounding box center [115, 73] width 4 height 4
click at [115, 77] on button "Text-to-speech controls" at bounding box center [114, 73] width 11 height 9
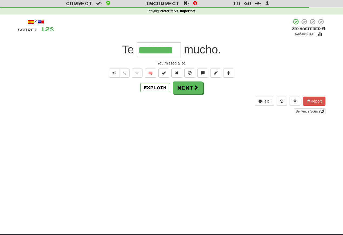
click at [114, 73] on span "Text-to-speech controls" at bounding box center [115, 73] width 4 height 4
click at [115, 75] on span "Text-to-speech controls" at bounding box center [115, 73] width 4 height 4
click at [114, 74] on span "Text-to-speech controls" at bounding box center [115, 73] width 4 height 4
click at [114, 75] on span "Text-to-speech controls" at bounding box center [115, 73] width 4 height 4
click at [114, 76] on button "Text-to-speech controls" at bounding box center [114, 73] width 11 height 9
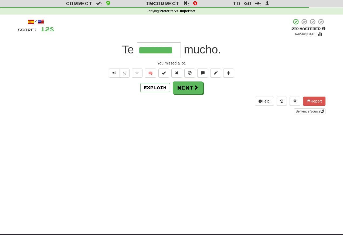
click at [187, 89] on button "Next" at bounding box center [188, 87] width 30 height 12
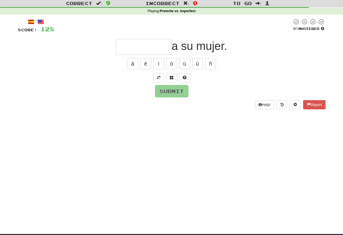
click at [158, 80] on button at bounding box center [158, 77] width 11 height 9
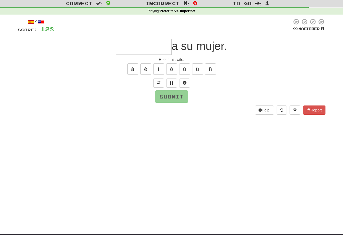
click at [122, 49] on input "text" at bounding box center [144, 47] width 56 height 16
type input "*"
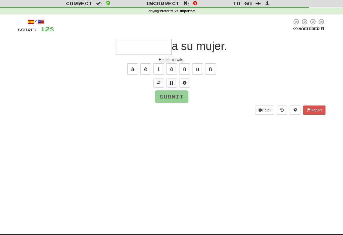
click at [172, 84] on span at bounding box center [172, 83] width 4 height 4
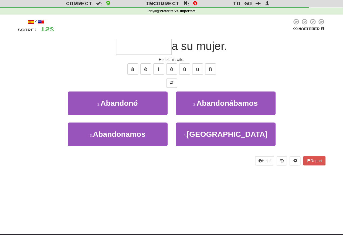
click at [120, 100] on span "Abandonó" at bounding box center [118, 103] width 37 height 8
type input "********"
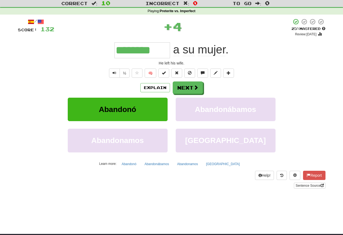
click at [113, 73] on span "Text-to-speech controls" at bounding box center [115, 73] width 4 height 4
click at [115, 75] on span "Text-to-speech controls" at bounding box center [115, 73] width 4 height 4
click at [117, 76] on button "Text-to-speech controls" at bounding box center [114, 73] width 11 height 9
click at [113, 74] on span "Text-to-speech controls" at bounding box center [115, 73] width 4 height 4
click at [118, 75] on button "Text-to-speech controls" at bounding box center [114, 73] width 11 height 9
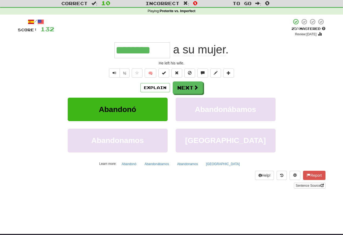
click at [118, 73] on button "Text-to-speech controls" at bounding box center [114, 73] width 11 height 9
click at [118, 75] on button "Text-to-speech controls" at bounding box center [114, 73] width 11 height 9
click at [117, 74] on button "Text-to-speech controls" at bounding box center [114, 73] width 11 height 9
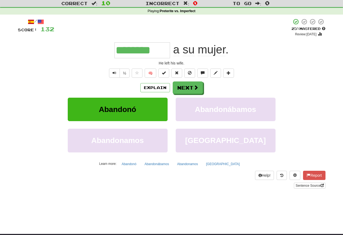
click at [185, 90] on button "Next" at bounding box center [188, 87] width 30 height 12
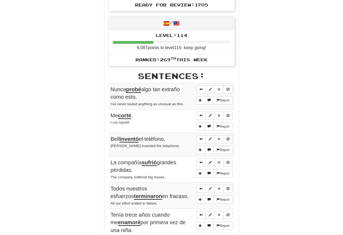
scroll to position [243, 0]
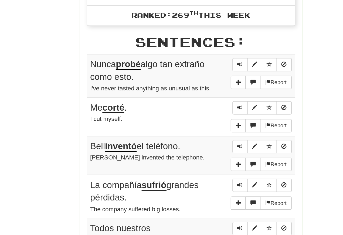
click at [197, 80] on button "Sentence controls" at bounding box center [201, 84] width 9 height 8
click at [200, 82] on span "Sentence controls" at bounding box center [201, 83] width 3 height 3
click at [200, 155] on span "Sentence controls" at bounding box center [201, 156] width 3 height 3
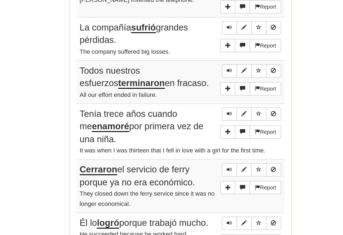
scroll to position [297, 0]
click at [200, 101] on span "Sentence controls" at bounding box center [201, 102] width 3 height 3
click at [197, 99] on button "Sentence controls" at bounding box center [201, 103] width 9 height 8
click at [200, 101] on span "Sentence controls" at bounding box center [201, 102] width 3 height 3
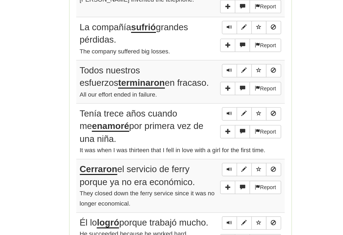
click at [200, 128] on span "Sentence controls" at bounding box center [201, 129] width 3 height 3
click at [197, 125] on button "Sentence controls" at bounding box center [201, 129] width 9 height 8
click at [200, 128] on span "Sentence controls" at bounding box center [201, 129] width 3 height 3
click at [197, 125] on button "Sentence controls" at bounding box center [201, 129] width 9 height 8
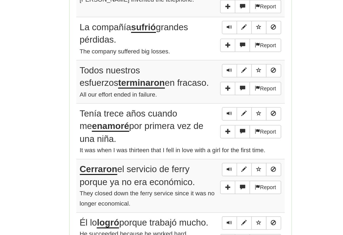
click at [200, 128] on span "Sentence controls" at bounding box center [201, 129] width 3 height 3
click at [200, 154] on span "Sentence controls" at bounding box center [201, 155] width 3 height 3
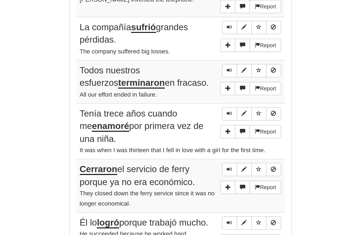
click at [200, 154] on span "Sentence controls" at bounding box center [201, 155] width 3 height 3
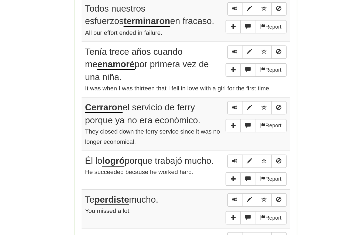
scroll to position [334, 0]
click at [200, 150] on span "Sentence controls" at bounding box center [201, 151] width 3 height 3
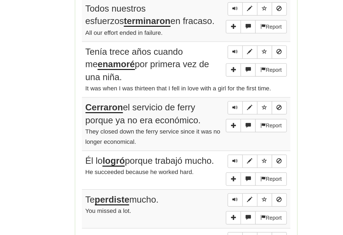
click at [197, 148] on button "Sentence controls" at bounding box center [201, 152] width 9 height 8
click at [200, 182] on span "Sentence controls" at bounding box center [201, 183] width 3 height 3
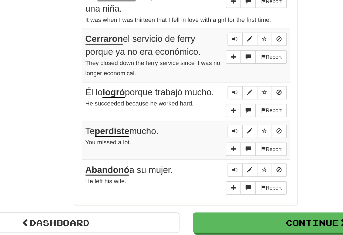
scroll to position [377, 0]
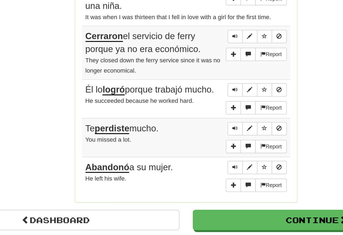
click at [200, 139] on span "Sentence controls" at bounding box center [201, 140] width 3 height 3
click at [197, 161] on button "Sentence controls" at bounding box center [201, 165] width 9 height 8
click at [200, 163] on span "Sentence controls" at bounding box center [201, 164] width 3 height 3
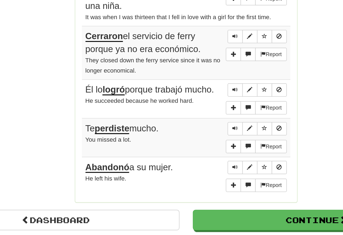
click at [200, 163] on span "Sentence controls" at bounding box center [201, 164] width 3 height 3
click at [197, 161] on button "Sentence controls" at bounding box center [201, 165] width 9 height 8
click at [200, 163] on span "Sentence controls" at bounding box center [201, 164] width 3 height 3
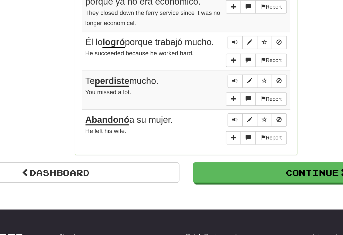
click at [200, 158] on span "Sentence controls" at bounding box center [201, 159] width 3 height 3
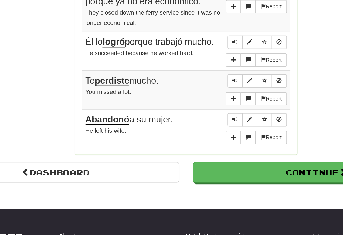
click at [197, 155] on button "Sentence controls" at bounding box center [201, 159] width 9 height 8
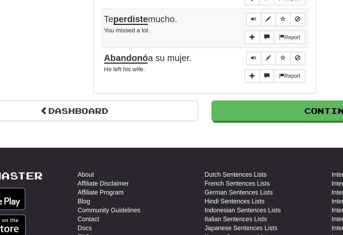
scroll to position [444, 0]
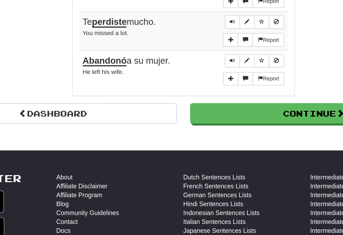
click at [197, 117] on button "Sentence controls" at bounding box center [201, 121] width 9 height 8
click at [200, 119] on span "Sentence controls" at bounding box center [201, 120] width 3 height 3
click at [47, 147] on link "Dashboard" at bounding box center [93, 153] width 150 height 12
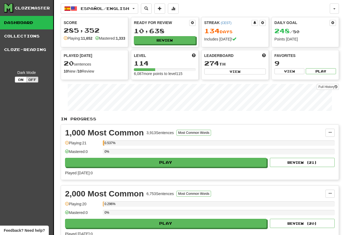
click at [0, 49] on link "Cloze-Reading" at bounding box center [26, 49] width 53 height 13
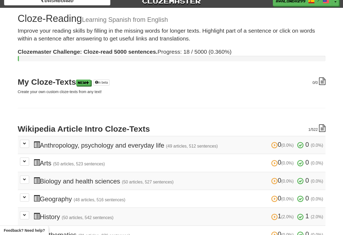
scroll to position [7, 0]
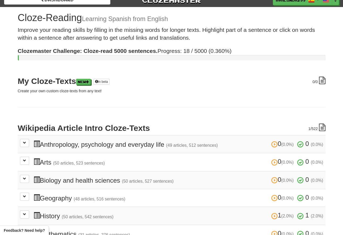
click at [133, 96] on div "0 /0 My Cloze-Texts New in beta Create your own custom cloze-texts from any tex…" at bounding box center [172, 205] width 308 height 256
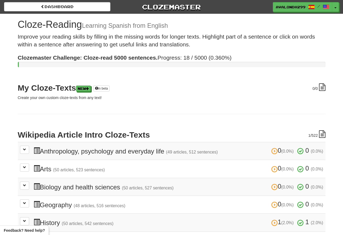
click at [38, 6] on link "Dashboard" at bounding box center [57, 6] width 106 height 9
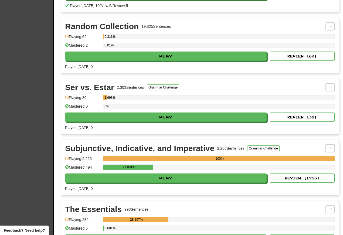
scroll to position [1930, 0]
click at [101, 181] on button "Play" at bounding box center [166, 178] width 202 height 9
select select "**"
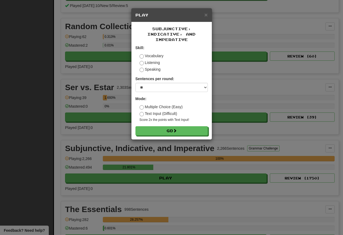
click at [152, 135] on button "Go" at bounding box center [171, 130] width 72 height 9
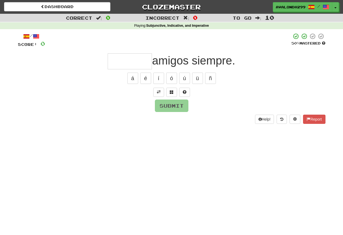
click at [158, 92] on span at bounding box center [159, 92] width 4 height 4
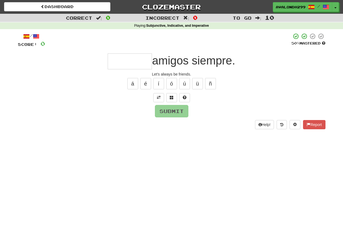
click at [113, 66] on input "text" at bounding box center [130, 61] width 44 height 16
type input "*"
click at [159, 94] on div "/ Score: 0 50 % Mastered ** amigos siempre. Let's always be friends. á é í ó ú …" at bounding box center [172, 81] width 308 height 96
click at [119, 61] on input "**" at bounding box center [130, 61] width 44 height 16
click at [157, 84] on button "í" at bounding box center [158, 83] width 11 height 11
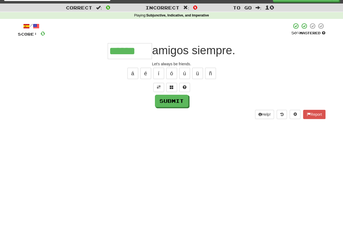
click at [166, 105] on button "Submit" at bounding box center [171, 111] width 33 height 12
type input "******"
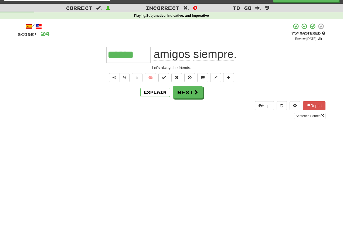
click at [114, 79] on span "Text-to-speech controls" at bounding box center [115, 78] width 4 height 4
click at [115, 81] on button "Text-to-speech controls" at bounding box center [114, 77] width 11 height 9
click at [88, 96] on div "Explain Next" at bounding box center [172, 92] width 308 height 12
click at [113, 78] on span "Text-to-speech controls" at bounding box center [115, 78] width 4 height 4
click at [115, 78] on span "Text-to-speech controls" at bounding box center [115, 78] width 4 height 4
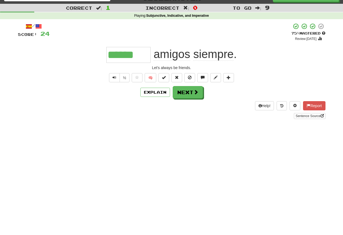
click at [116, 82] on button "Text-to-speech controls" at bounding box center [114, 77] width 11 height 9
click at [116, 79] on button "Text-to-speech controls" at bounding box center [114, 77] width 11 height 9
click at [87, 72] on div "/ Score: 24 + 24 75 % Mastered Review: [DATE] ****** amigos siempre . Let's alw…" at bounding box center [172, 71] width 308 height 96
click at [114, 81] on button "Text-to-speech controls" at bounding box center [114, 77] width 11 height 9
click at [114, 78] on span "Text-to-speech controls" at bounding box center [115, 78] width 4 height 4
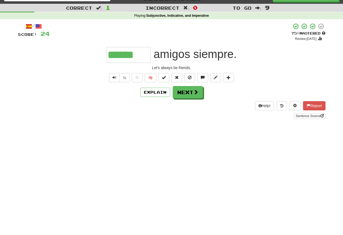
click at [114, 77] on span "Text-to-speech controls" at bounding box center [115, 78] width 4 height 4
click at [114, 79] on span "Text-to-speech controls" at bounding box center [115, 78] width 4 height 4
click at [114, 80] on button "Text-to-speech controls" at bounding box center [114, 77] width 11 height 9
click at [116, 79] on button "Text-to-speech controls" at bounding box center [114, 77] width 11 height 9
click at [188, 95] on button "Next" at bounding box center [188, 92] width 30 height 12
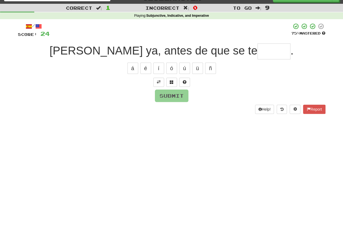
click at [155, 83] on button at bounding box center [158, 82] width 11 height 9
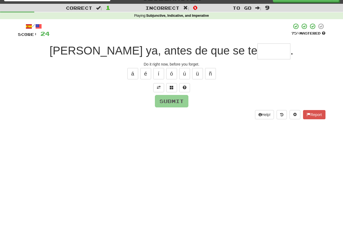
click at [257, 55] on input "text" at bounding box center [273, 51] width 33 height 16
type input "******"
click at [169, 100] on button "Submit" at bounding box center [171, 101] width 33 height 12
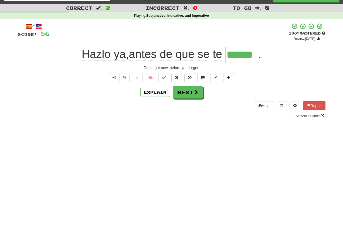
click at [113, 80] on button "Text-to-speech controls" at bounding box center [114, 77] width 11 height 9
click at [111, 77] on button "Text-to-speech controls" at bounding box center [114, 77] width 11 height 9
click at [115, 77] on span "Text-to-speech controls" at bounding box center [115, 78] width 4 height 4
click at [115, 79] on span "Text-to-speech controls" at bounding box center [115, 78] width 4 height 4
click at [114, 76] on span "Text-to-speech controls" at bounding box center [115, 78] width 4 height 4
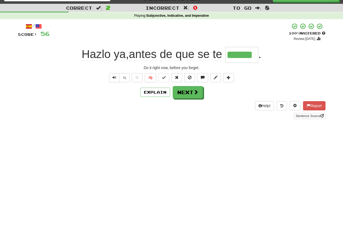
click at [116, 78] on button "Text-to-speech controls" at bounding box center [114, 77] width 11 height 9
click at [114, 78] on span "Text-to-speech controls" at bounding box center [115, 78] width 4 height 4
click at [114, 79] on span "Text-to-speech controls" at bounding box center [115, 78] width 4 height 4
click at [113, 79] on span "Text-to-speech controls" at bounding box center [115, 78] width 4 height 4
click at [115, 78] on span "Text-to-speech controls" at bounding box center [115, 78] width 4 height 4
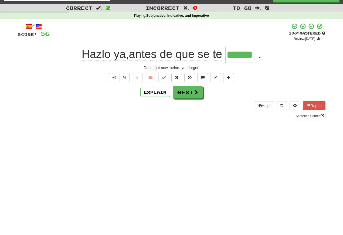
click at [167, 116] on div "Sentence Source" at bounding box center [172, 116] width 308 height 6
click at [182, 94] on button "Next" at bounding box center [188, 92] width 30 height 12
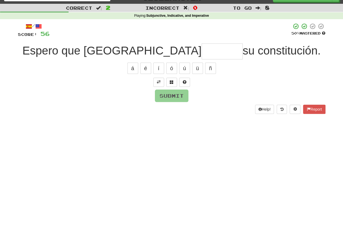
click at [155, 82] on button at bounding box center [158, 82] width 11 height 9
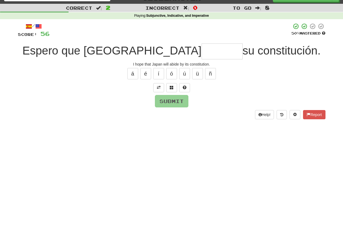
click at [202, 56] on input "text" at bounding box center [222, 51] width 41 height 16
type input "*"
click at [172, 88] on span at bounding box center [172, 88] width 4 height 4
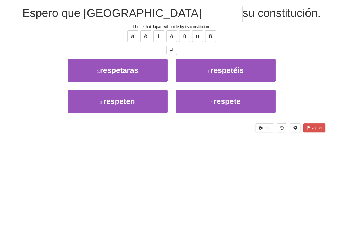
click at [115, 104] on span "respetaras" at bounding box center [119, 108] width 38 height 8
type input "*******"
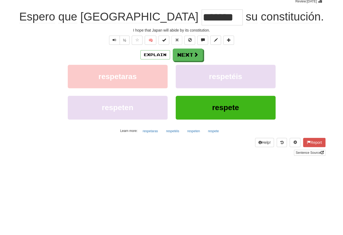
scroll to position [47, 0]
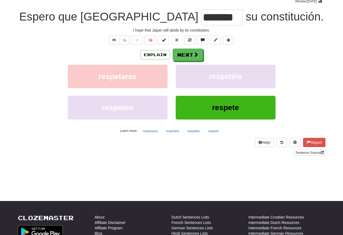
click at [111, 39] on button "Text-to-speech controls" at bounding box center [114, 40] width 11 height 9
click at [115, 40] on span "Text-to-speech controls" at bounding box center [115, 40] width 4 height 4
click at [116, 45] on button "Text-to-speech controls" at bounding box center [114, 40] width 11 height 9
click at [97, 34] on div "/ Score: 56 0 % Mastered Review: [DATE] Espero que [GEOGRAPHIC_DATA] ******* su…" at bounding box center [172, 70] width 308 height 170
click at [115, 43] on button "Text-to-speech controls" at bounding box center [114, 40] width 11 height 9
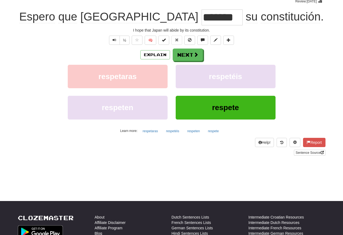
click at [184, 55] on button "Next" at bounding box center [188, 55] width 30 height 12
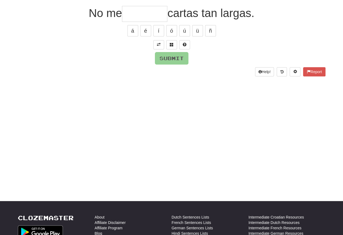
click at [157, 45] on span at bounding box center [159, 45] width 4 height 4
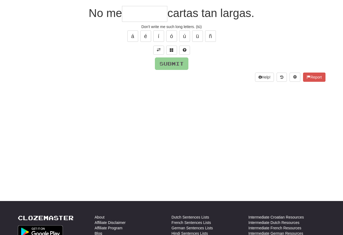
click at [128, 16] on input "text" at bounding box center [144, 14] width 45 height 16
type input "********"
click at [168, 63] on button "Submit" at bounding box center [171, 63] width 33 height 12
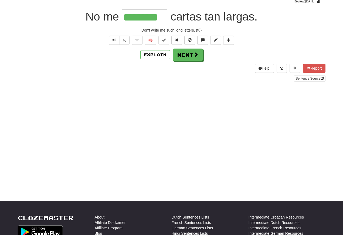
click at [114, 45] on button "Text-to-speech controls" at bounding box center [114, 40] width 11 height 9
click at [115, 42] on span "Text-to-speech controls" at bounding box center [115, 40] width 4 height 4
click at [114, 40] on span "Text-to-speech controls" at bounding box center [115, 40] width 4 height 4
click at [108, 33] on div "Don't write me such long letters. (tú)" at bounding box center [172, 30] width 308 height 5
click at [112, 45] on button "Text-to-speech controls" at bounding box center [114, 40] width 11 height 9
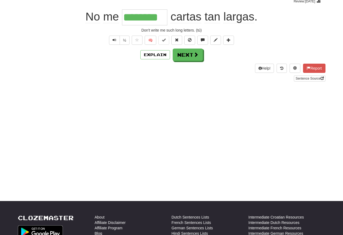
click at [111, 39] on button "Text-to-speech controls" at bounding box center [114, 40] width 11 height 9
click at [113, 41] on span "Text-to-speech controls" at bounding box center [115, 40] width 4 height 4
click at [191, 58] on button "Next" at bounding box center [188, 55] width 30 height 12
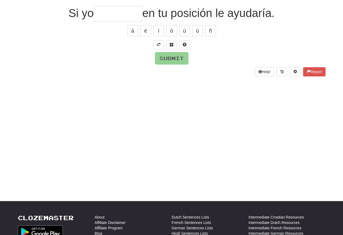
click at [158, 43] on span at bounding box center [159, 45] width 4 height 4
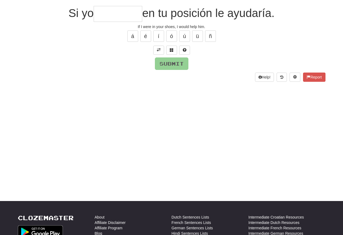
click at [97, 16] on input "text" at bounding box center [118, 14] width 49 height 16
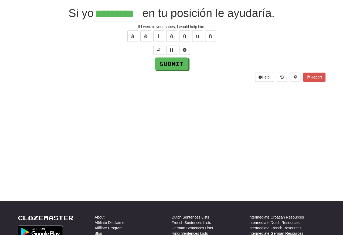
type input "*********"
click at [167, 66] on button "Submit" at bounding box center [171, 63] width 33 height 12
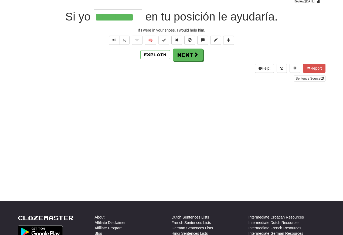
click at [110, 44] on button "Text-to-speech controls" at bounding box center [114, 40] width 11 height 9
click at [112, 45] on button "Text-to-speech controls" at bounding box center [114, 40] width 11 height 9
click at [111, 43] on button "Text-to-speech controls" at bounding box center [114, 40] width 11 height 9
click at [111, 40] on button "Text-to-speech controls" at bounding box center [114, 40] width 11 height 9
click at [115, 45] on button "Text-to-speech controls" at bounding box center [114, 40] width 11 height 9
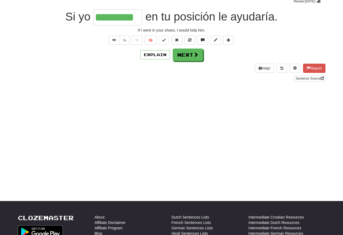
click at [113, 42] on span "Text-to-speech controls" at bounding box center [115, 40] width 4 height 4
click at [118, 43] on button "Text-to-speech controls" at bounding box center [114, 40] width 11 height 9
click at [115, 44] on button "Text-to-speech controls" at bounding box center [114, 40] width 11 height 9
click at [114, 42] on span "Text-to-speech controls" at bounding box center [115, 40] width 4 height 4
click at [113, 41] on span "Text-to-speech controls" at bounding box center [115, 40] width 4 height 4
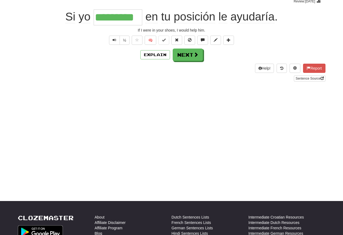
click at [113, 42] on span "Text-to-speech controls" at bounding box center [115, 40] width 4 height 4
click at [185, 57] on button "Next" at bounding box center [188, 55] width 30 height 12
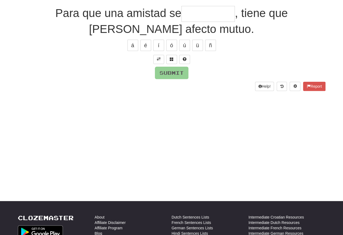
click at [134, 50] on button "á" at bounding box center [132, 45] width 11 height 11
type input "*"
click at [160, 62] on button at bounding box center [158, 59] width 11 height 9
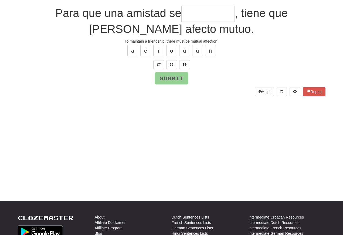
click at [181, 15] on input "text" at bounding box center [207, 14] width 53 height 16
type input "*"
type input "********"
click at [169, 86] on div "/ Score: 120 50 % Mastered Para que una amistad se ******** , tiene que [PERSON…" at bounding box center [172, 40] width 308 height 111
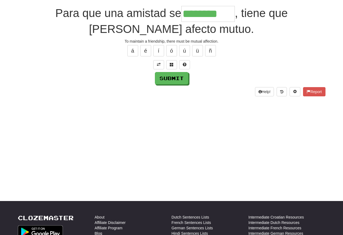
click at [165, 79] on button "Submit" at bounding box center [171, 78] width 33 height 12
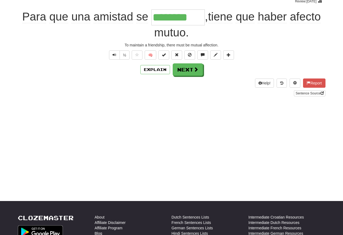
click at [114, 56] on span "Text-to-speech controls" at bounding box center [115, 55] width 4 height 4
click at [115, 57] on span "Text-to-speech controls" at bounding box center [115, 55] width 4 height 4
click at [115, 58] on button "Text-to-speech controls" at bounding box center [114, 54] width 11 height 9
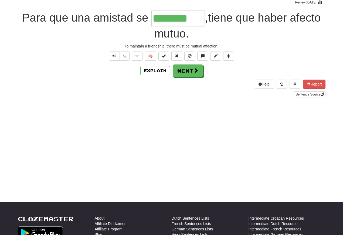
click at [182, 72] on button "Next" at bounding box center [188, 70] width 30 height 12
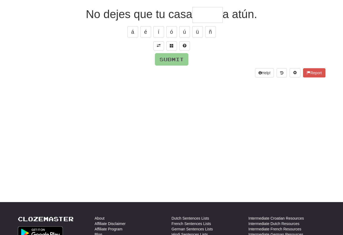
scroll to position [46, 0]
click at [157, 46] on span at bounding box center [159, 46] width 4 height 4
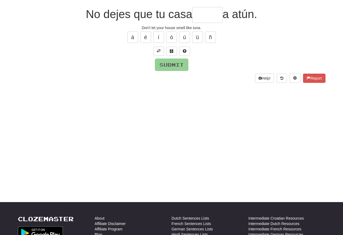
click at [198, 15] on input "text" at bounding box center [207, 15] width 30 height 16
type input "*"
type input "*****"
click at [163, 72] on div "/ Score: 144 75 % Mastered No dejes que tu casa ***** a atún. Don't let your ho…" at bounding box center [172, 35] width 308 height 96
click at [202, 15] on input "text" at bounding box center [207, 15] width 30 height 16
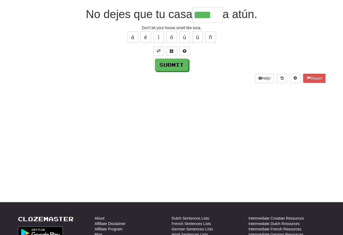
type input "*****"
click at [167, 63] on button "Submit" at bounding box center [171, 65] width 33 height 12
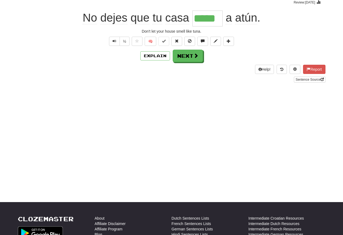
click at [111, 43] on button "Text-to-speech controls" at bounding box center [114, 41] width 11 height 9
click at [114, 41] on span "Text-to-speech controls" at bounding box center [115, 41] width 4 height 4
click at [113, 42] on span "Text-to-speech controls" at bounding box center [115, 41] width 4 height 4
click at [114, 43] on span "Text-to-speech controls" at bounding box center [115, 41] width 4 height 4
click at [187, 59] on button "Next" at bounding box center [188, 56] width 30 height 12
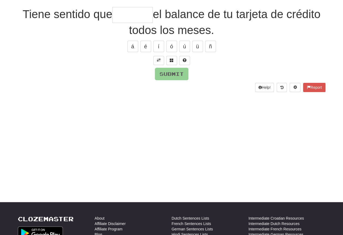
click at [158, 60] on span at bounding box center [159, 60] width 4 height 4
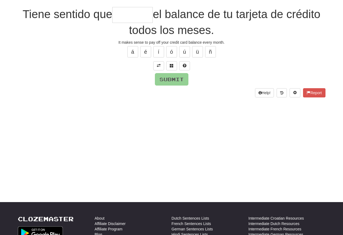
click at [117, 15] on input "text" at bounding box center [132, 15] width 40 height 16
type input "******"
click at [162, 81] on button "Submit" at bounding box center [171, 79] width 33 height 12
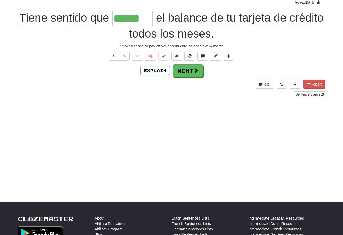
click at [116, 55] on button "Text-to-speech controls" at bounding box center [114, 56] width 11 height 9
click at [113, 57] on span "Text-to-speech controls" at bounding box center [115, 56] width 4 height 4
click at [115, 57] on span "Text-to-speech controls" at bounding box center [115, 56] width 4 height 4
click at [117, 59] on button "Text-to-speech controls" at bounding box center [114, 56] width 11 height 9
click at [184, 70] on button "Next" at bounding box center [188, 70] width 30 height 12
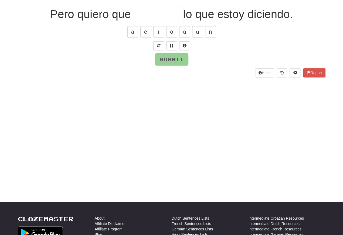
click at [163, 46] on button at bounding box center [158, 45] width 11 height 9
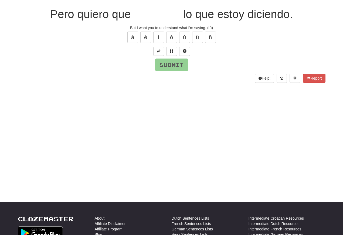
click at [131, 16] on input "text" at bounding box center [157, 15] width 52 height 16
type input "*"
type input "*********"
click at [168, 72] on div "/ Score: 208 75 % Mastered Pero quiero que ********* lo que estoy diciendo. But…" at bounding box center [172, 35] width 308 height 96
click at [169, 66] on button "Submit" at bounding box center [171, 65] width 33 height 12
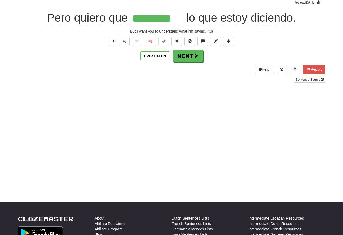
click at [113, 42] on span "Text-to-speech controls" at bounding box center [115, 41] width 4 height 4
click at [113, 43] on span "Text-to-speech controls" at bounding box center [115, 41] width 4 height 4
click at [115, 43] on span "Text-to-speech controls" at bounding box center [115, 41] width 4 height 4
click at [116, 42] on button "Text-to-speech controls" at bounding box center [114, 41] width 11 height 9
click at [114, 41] on span "Text-to-speech controls" at bounding box center [115, 41] width 4 height 4
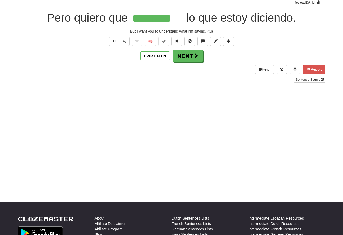
click at [113, 42] on span "Text-to-speech controls" at bounding box center [115, 41] width 4 height 4
click at [185, 58] on button "Next" at bounding box center [188, 56] width 30 height 12
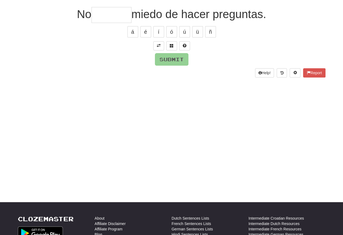
click at [158, 44] on span at bounding box center [159, 46] width 4 height 4
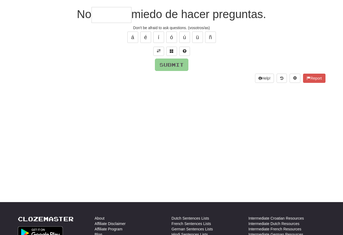
click at [103, 17] on input "text" at bounding box center [111, 15] width 40 height 16
click at [134, 40] on button "á" at bounding box center [132, 37] width 11 height 11
type input "*******"
click at [171, 65] on button "Submit" at bounding box center [171, 65] width 33 height 12
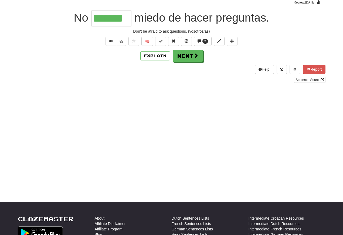
click at [110, 43] on span "Text-to-speech controls" at bounding box center [111, 41] width 4 height 4
click at [113, 42] on button "Text-to-speech controls" at bounding box center [111, 41] width 11 height 9
click at [110, 41] on span "Text-to-speech controls" at bounding box center [111, 41] width 4 height 4
click at [112, 42] on span "Text-to-speech controls" at bounding box center [111, 41] width 4 height 4
click at [113, 44] on button "Text-to-speech controls" at bounding box center [111, 41] width 11 height 9
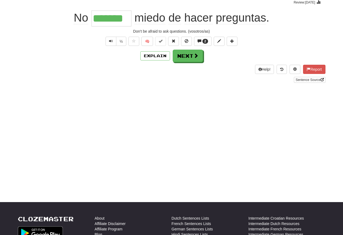
click at [112, 42] on span "Text-to-speech controls" at bounding box center [111, 41] width 4 height 4
click at [112, 44] on button "Text-to-speech controls" at bounding box center [111, 41] width 11 height 9
click at [112, 42] on span "Text-to-speech controls" at bounding box center [111, 41] width 4 height 4
click at [109, 43] on span "Text-to-speech controls" at bounding box center [111, 41] width 4 height 4
click at [110, 42] on span "Text-to-speech controls" at bounding box center [111, 41] width 4 height 4
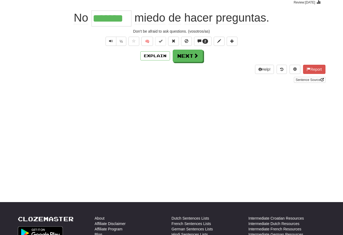
click at [112, 45] on button "Text-to-speech controls" at bounding box center [111, 41] width 11 height 9
click at [186, 60] on button "Next" at bounding box center [188, 56] width 30 height 12
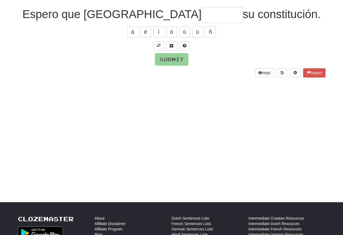
click at [157, 48] on button at bounding box center [158, 45] width 11 height 9
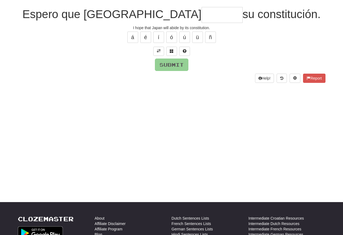
click at [202, 21] on input "text" at bounding box center [222, 15] width 41 height 16
click at [173, 53] on button at bounding box center [171, 51] width 11 height 9
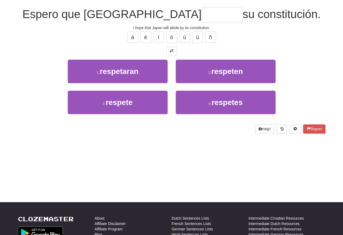
click at [119, 108] on button "3 . respete" at bounding box center [118, 102] width 100 height 23
type input "*******"
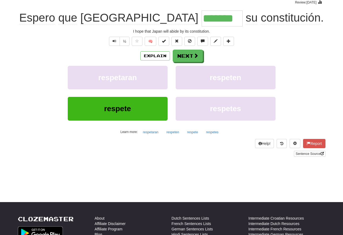
click at [113, 43] on span "Text-to-speech controls" at bounding box center [115, 41] width 4 height 4
click at [115, 43] on span "Text-to-speech controls" at bounding box center [115, 41] width 4 height 4
click at [114, 44] on button "Text-to-speech controls" at bounding box center [114, 41] width 11 height 9
click at [115, 43] on span "Text-to-speech controls" at bounding box center [115, 41] width 4 height 4
click at [185, 59] on button "Next" at bounding box center [188, 56] width 30 height 12
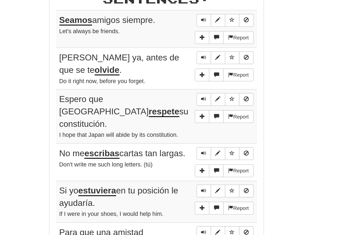
scroll to position [249, 0]
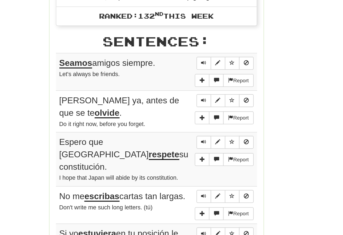
click at [200, 82] on span "Sentence controls" at bounding box center [201, 83] width 3 height 3
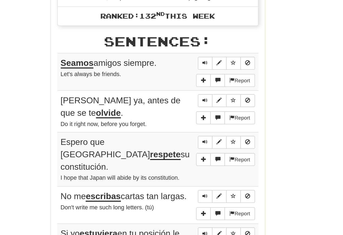
click at [200, 82] on span "Sentence controls" at bounding box center [201, 83] width 3 height 3
click at [200, 106] on span "Sentence controls" at bounding box center [201, 107] width 3 height 3
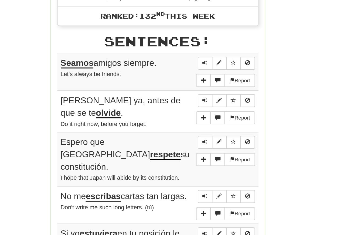
click at [200, 106] on span "Sentence controls" at bounding box center [201, 107] width 3 height 3
click at [200, 132] on span "Sentence controls" at bounding box center [201, 133] width 3 height 3
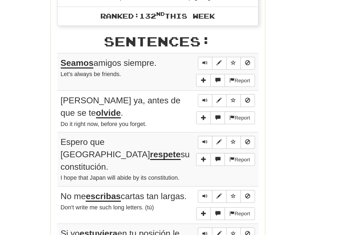
click at [200, 132] on span "Sentence controls" at bounding box center [201, 133] width 3 height 3
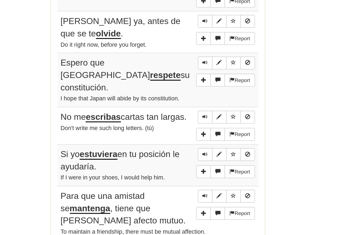
scroll to position [262, 0]
click at [200, 119] on span "Sentence controls" at bounding box center [201, 120] width 3 height 3
click at [200, 153] on span "Sentence controls" at bounding box center [201, 154] width 3 height 3
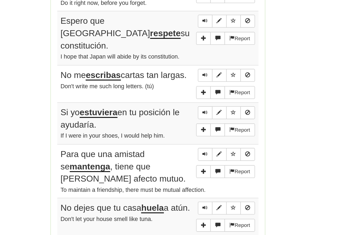
click at [200, 127] on span "Sentence controls" at bounding box center [201, 128] width 3 height 3
click at [197, 148] on button "Sentence controls" at bounding box center [201, 152] width 9 height 8
click at [200, 150] on span "Sentence controls" at bounding box center [201, 151] width 3 height 3
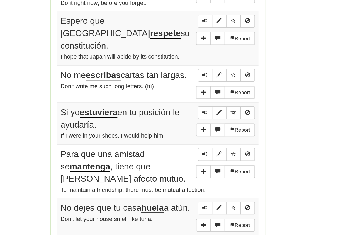
click at [200, 150] on span "Sentence controls" at bounding box center [201, 151] width 3 height 3
click at [200, 176] on span "Sentence controls" at bounding box center [201, 177] width 3 height 3
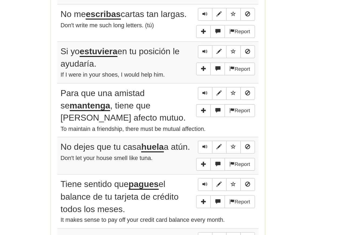
scroll to position [327, 0]
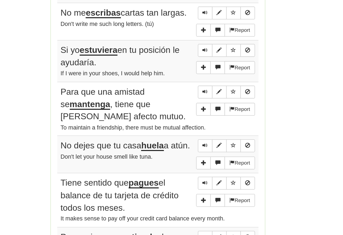
click at [200, 137] on span "Sentence controls" at bounding box center [201, 138] width 3 height 3
click at [197, 169] on button "Sentence controls" at bounding box center [201, 173] width 9 height 8
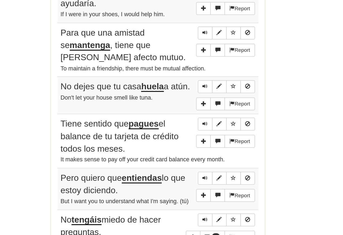
scroll to position [365, 0]
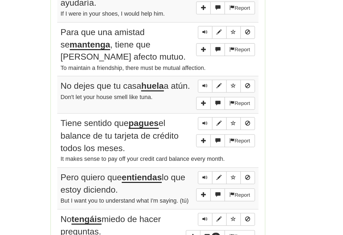
click at [200, 134] on span "Sentence controls" at bounding box center [201, 135] width 3 height 3
click at [197, 131] on button "Sentence controls" at bounding box center [201, 135] width 9 height 8
click at [200, 133] on span "Sentence controls" at bounding box center [201, 134] width 3 height 3
click at [200, 157] on span "Sentence controls" at bounding box center [201, 158] width 3 height 3
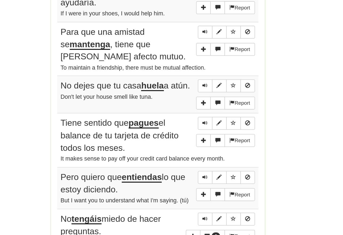
click at [200, 157] on span "Sentence controls" at bounding box center [201, 158] width 3 height 3
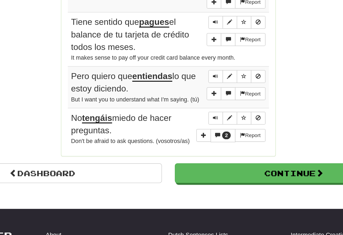
scroll to position [429, 0]
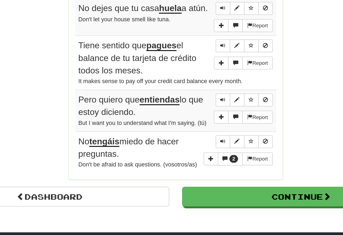
click at [200, 92] on span "Sentence controls" at bounding box center [201, 93] width 3 height 3
click at [200, 126] on span "Sentence controls" at bounding box center [201, 127] width 3 height 3
click at [197, 124] on button "Sentence controls" at bounding box center [201, 128] width 9 height 8
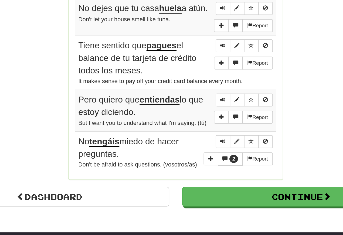
click at [200, 126] on span "Sentence controls" at bounding box center [201, 127] width 3 height 3
click at [200, 152] on span "Sentence controls" at bounding box center [201, 153] width 3 height 3
